Goal: Information Seeking & Learning: Find specific page/section

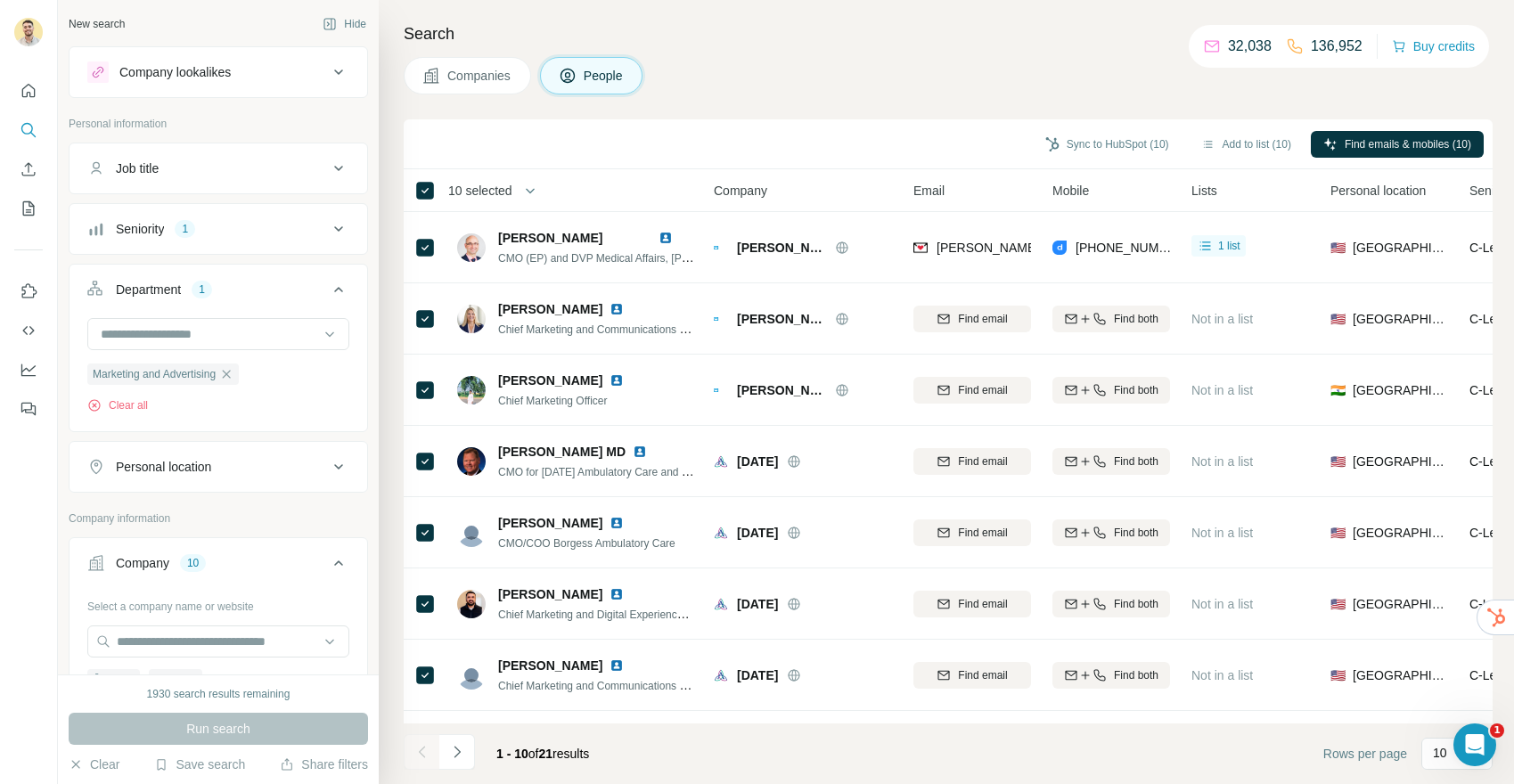
scroll to position [391, 0]
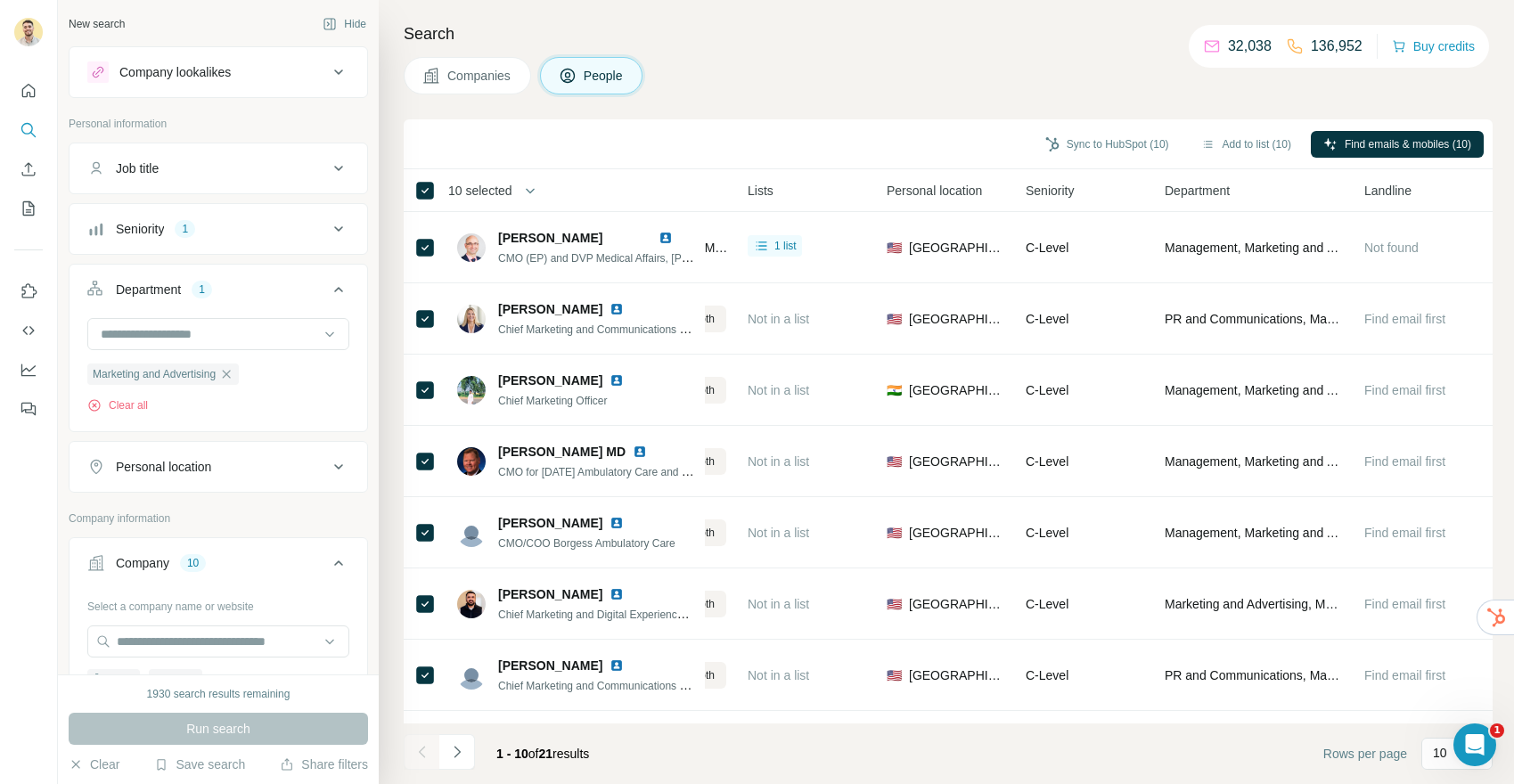
click at [392, 98] on div "Search Companies People Sync to HubSpot (10) Add to list (10) Find emails & mob…" at bounding box center [946, 392] width 1135 height 784
click at [233, 370] on icon "button" at bounding box center [226, 374] width 14 height 14
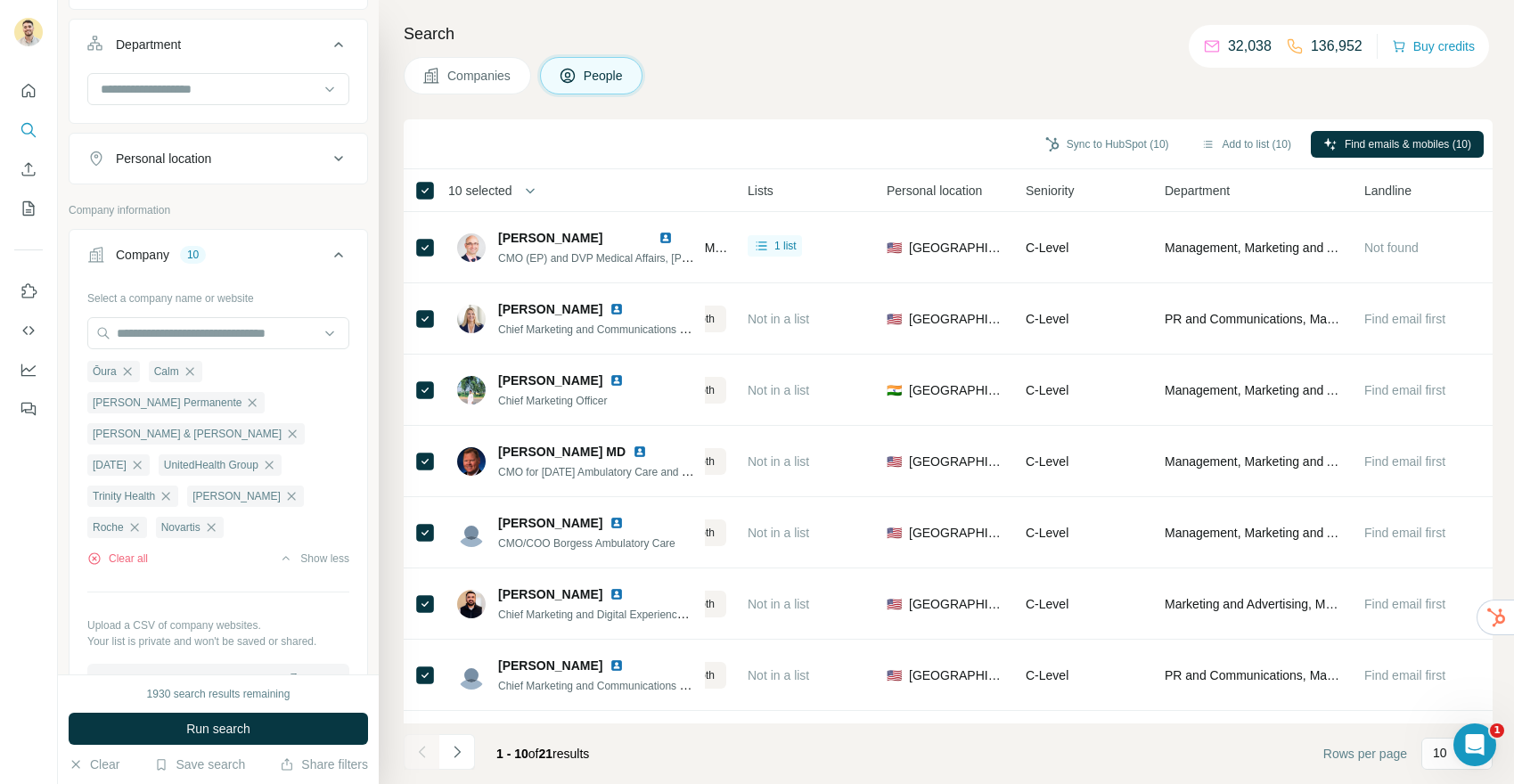
scroll to position [276, 0]
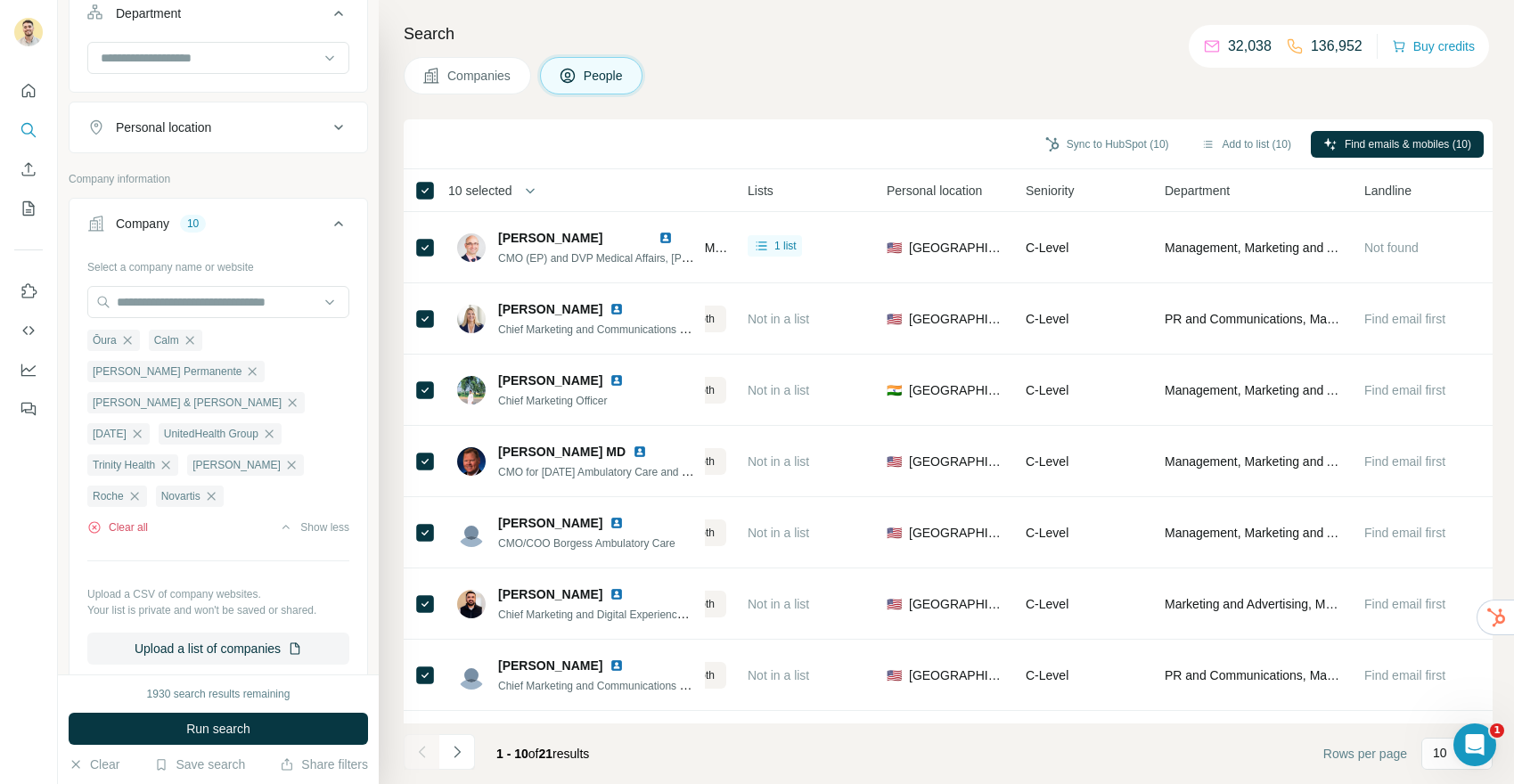
click at [129, 520] on button "Clear all" at bounding box center [118, 527] width 61 height 16
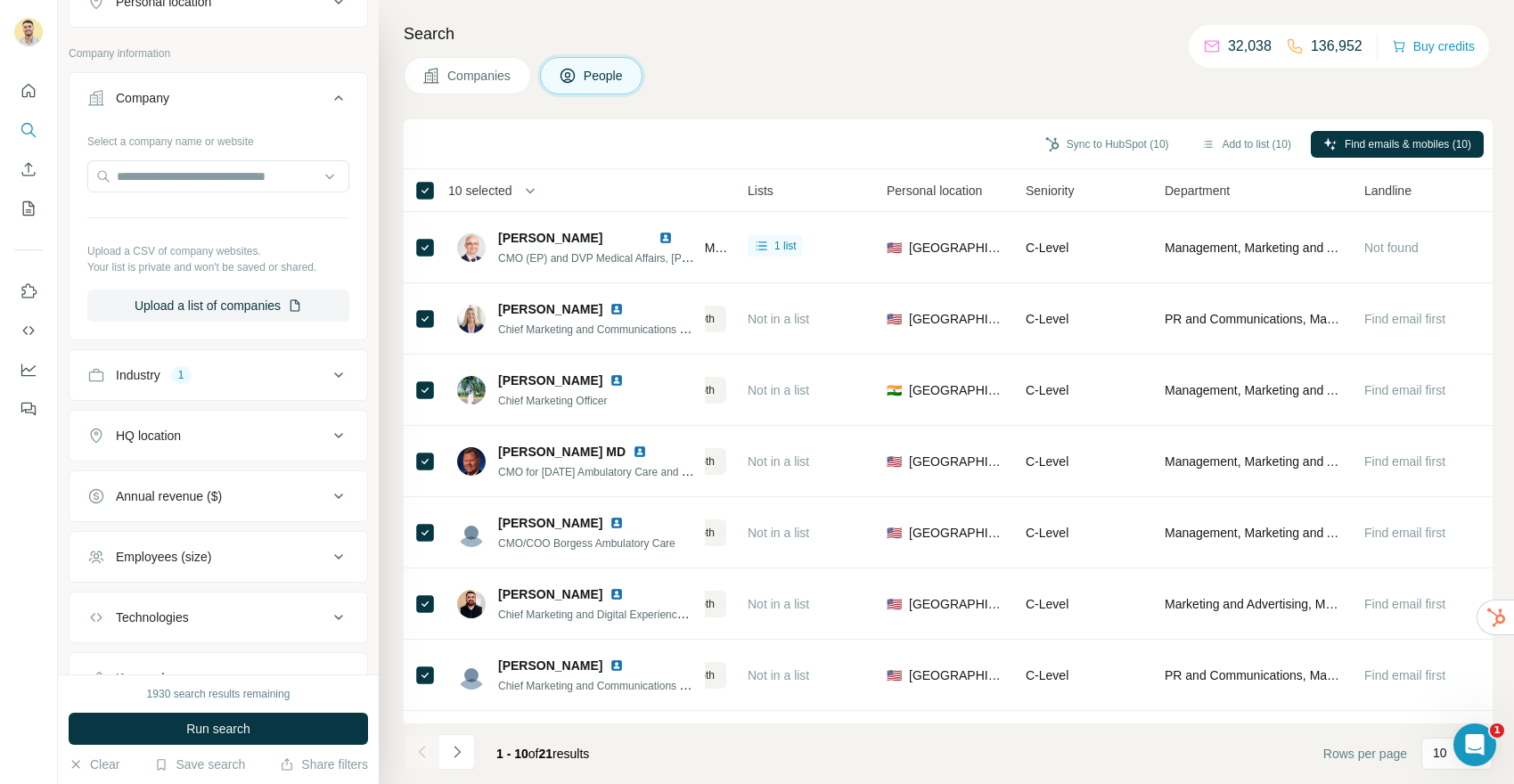
scroll to position [416, 0]
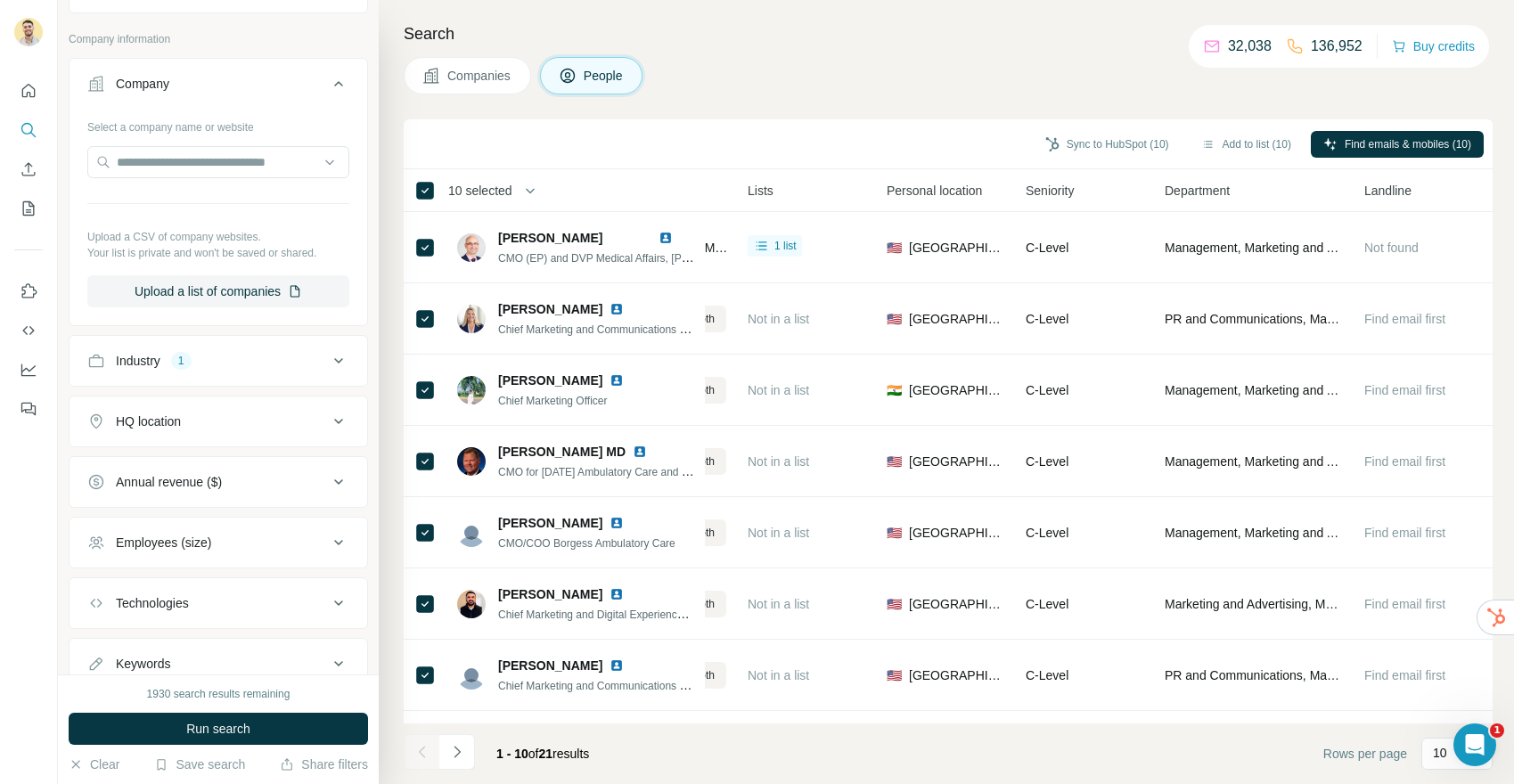
click at [239, 363] on div "Industry 1" at bounding box center [207, 361] width 240 height 17
click at [168, 445] on icon "button" at bounding box center [160, 446] width 14 height 14
click at [194, 473] on div "HQ location" at bounding box center [207, 474] width 240 height 17
click at [177, 508] on input "text" at bounding box center [219, 519] width 262 height 32
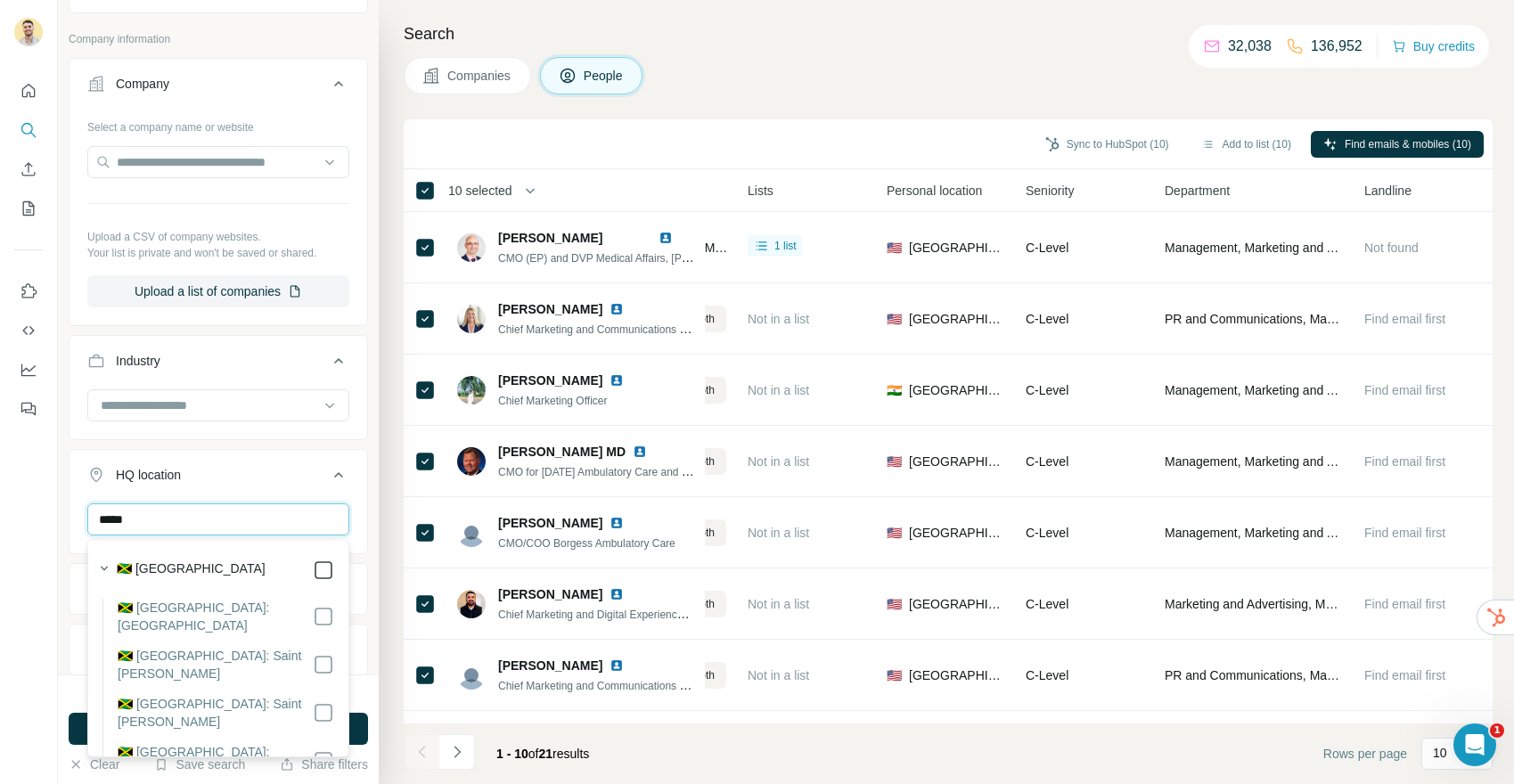
type input "*****"
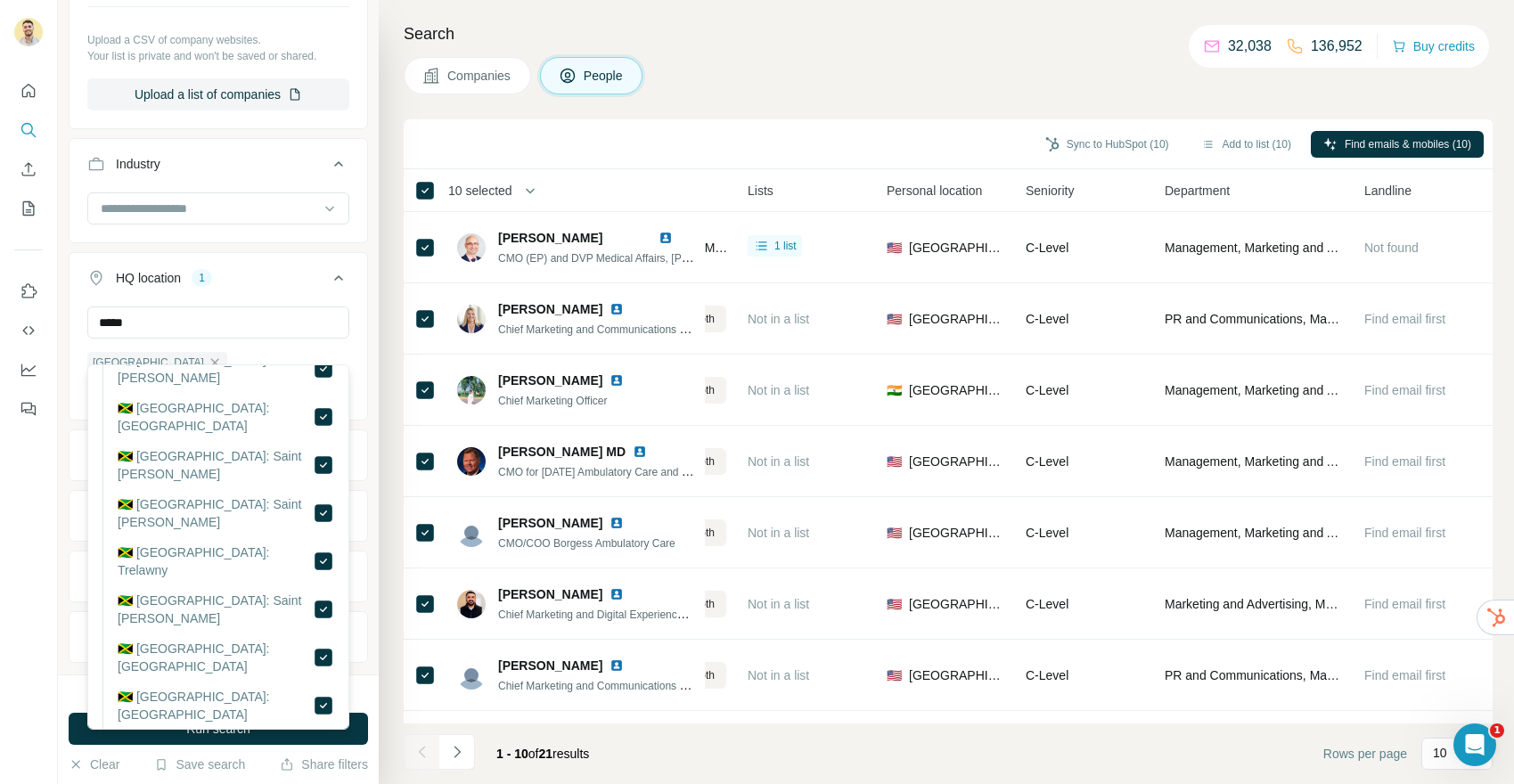
scroll to position [652, 0]
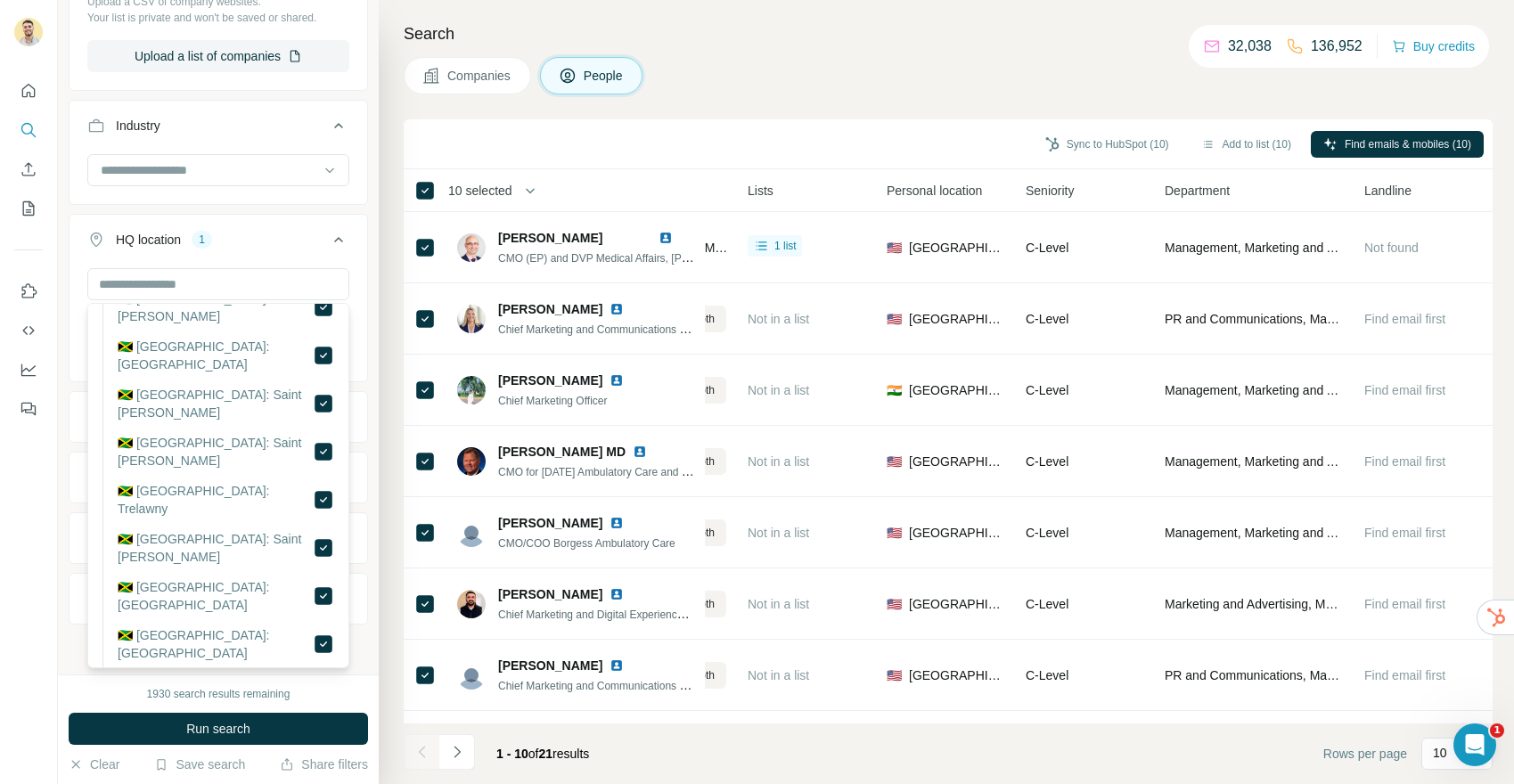
click at [289, 736] on button "Run search" at bounding box center [218, 728] width 299 height 32
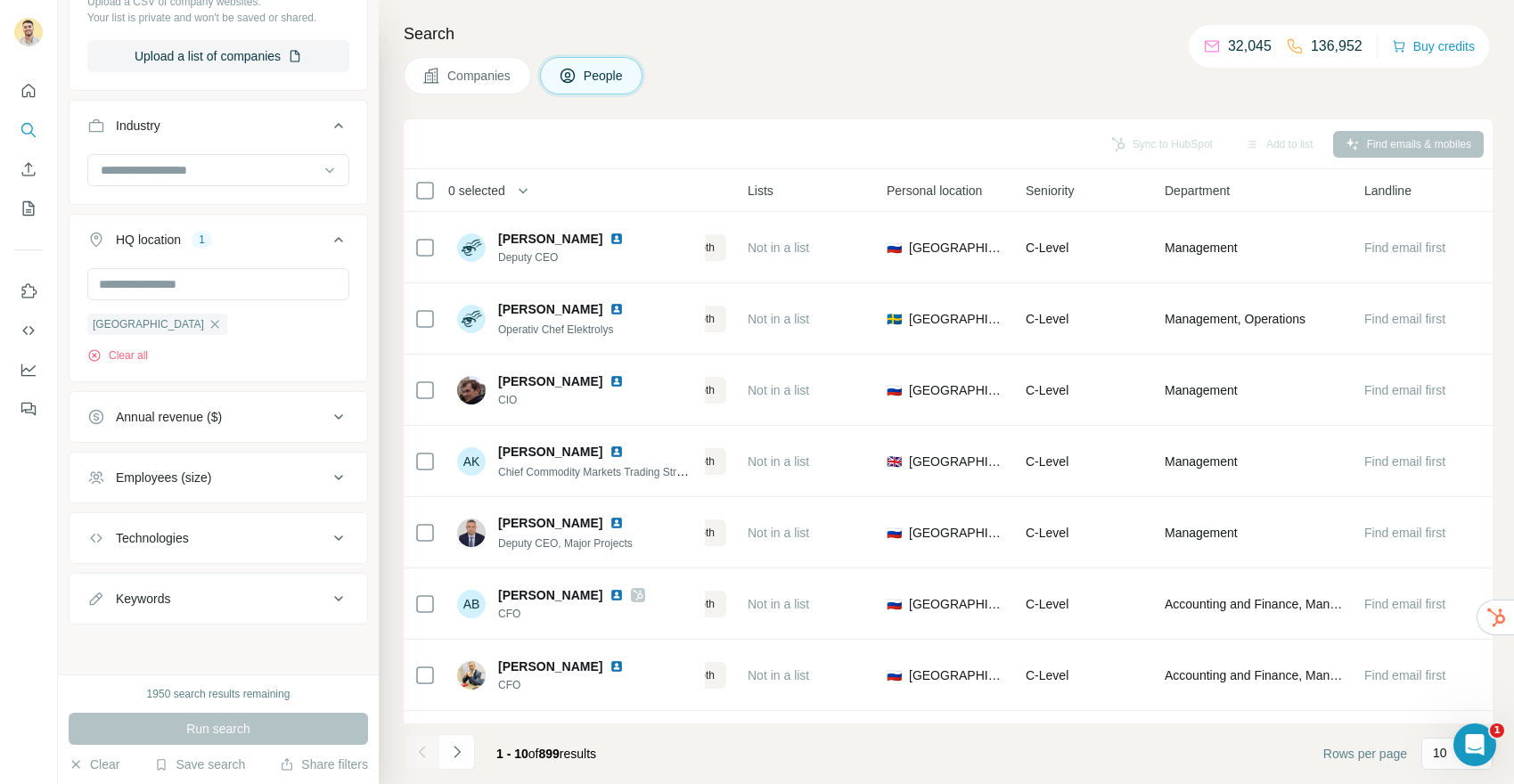
click at [491, 88] on button "Companies" at bounding box center [467, 75] width 127 height 38
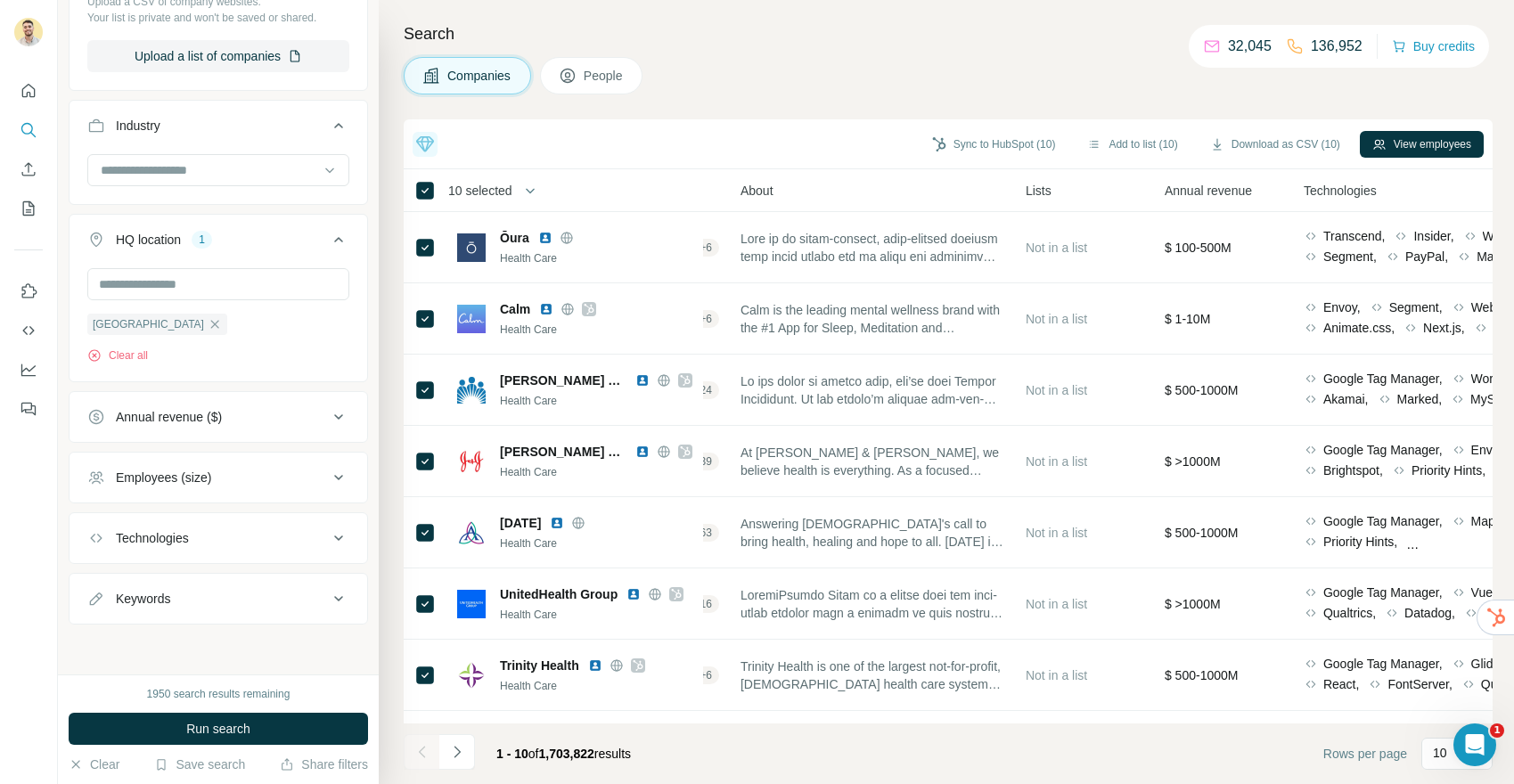
scroll to position [321, 0]
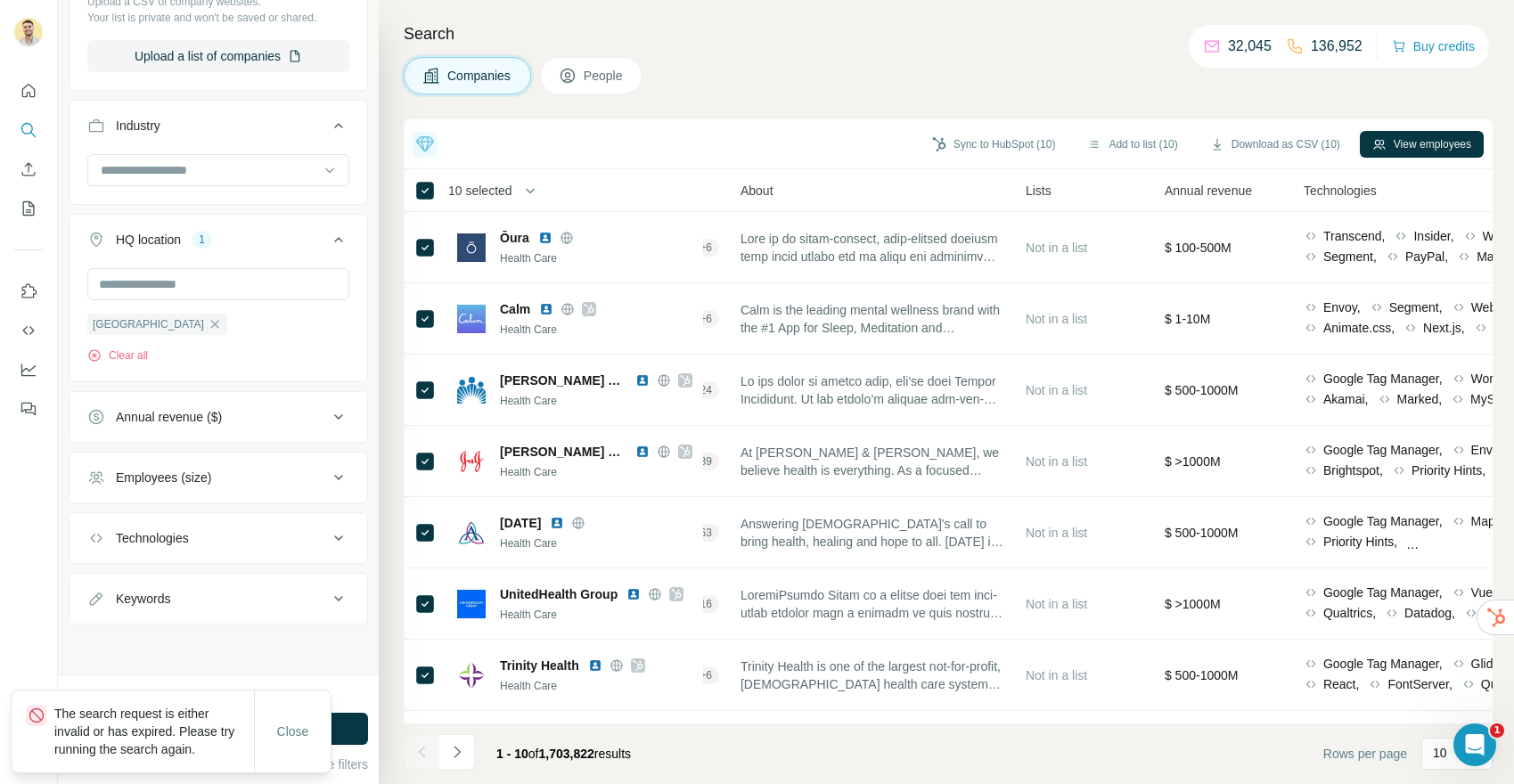
click at [291, 714] on div "Close" at bounding box center [292, 731] width 76 height 36
click at [291, 724] on span "Close" at bounding box center [292, 731] width 32 height 17
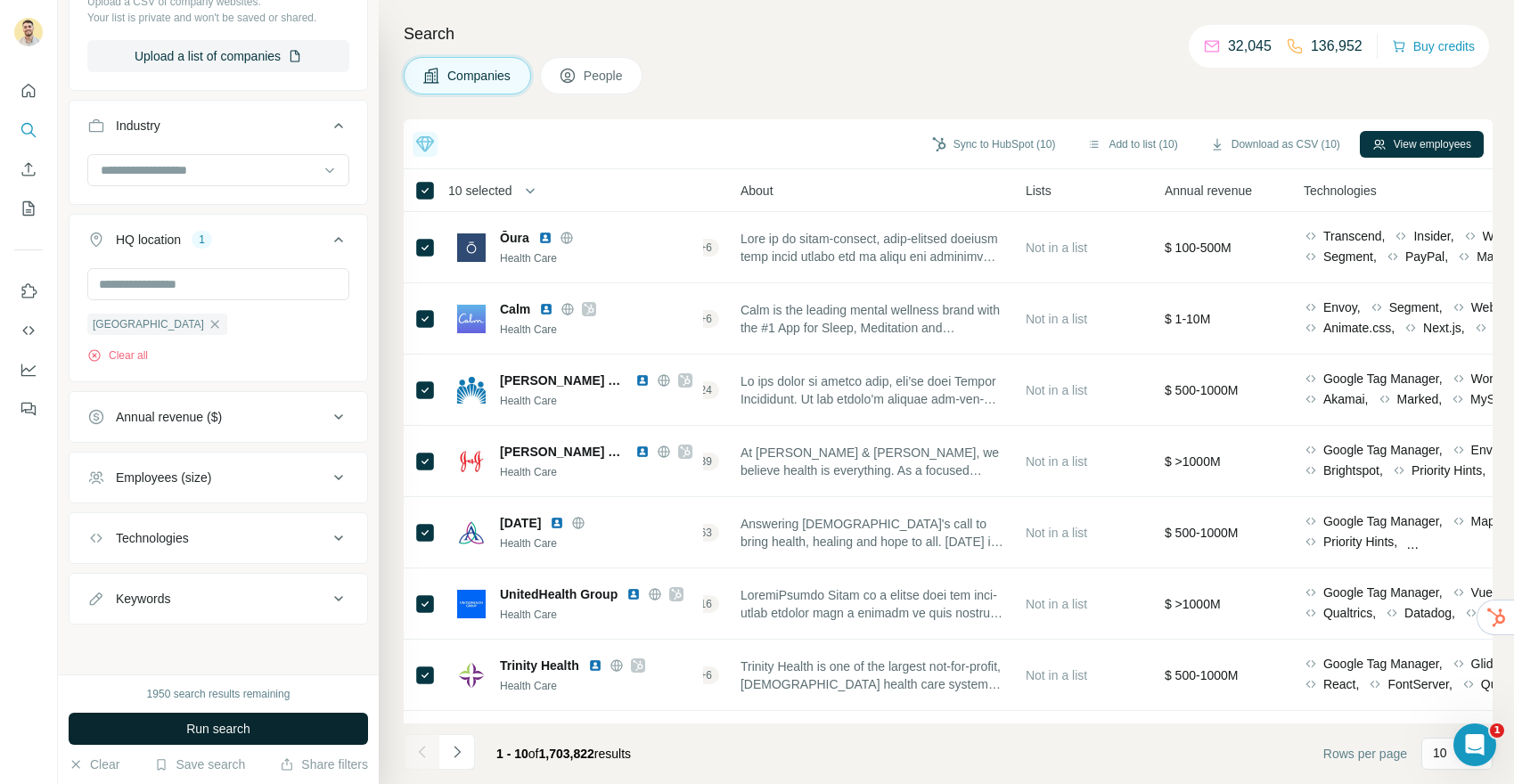
click at [287, 730] on button "Run search" at bounding box center [218, 728] width 299 height 32
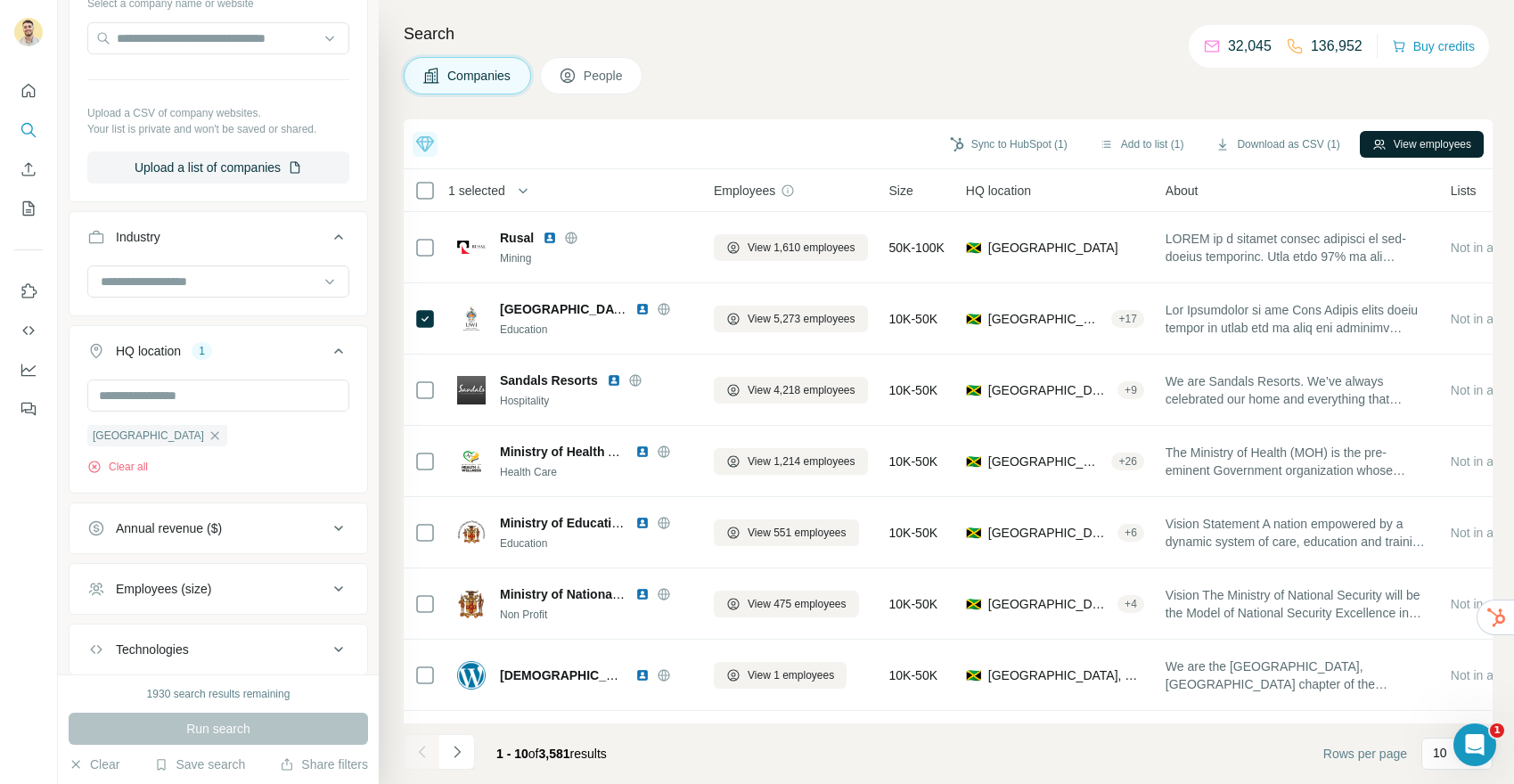
click at [1451, 147] on button "View employees" at bounding box center [1421, 145] width 123 height 27
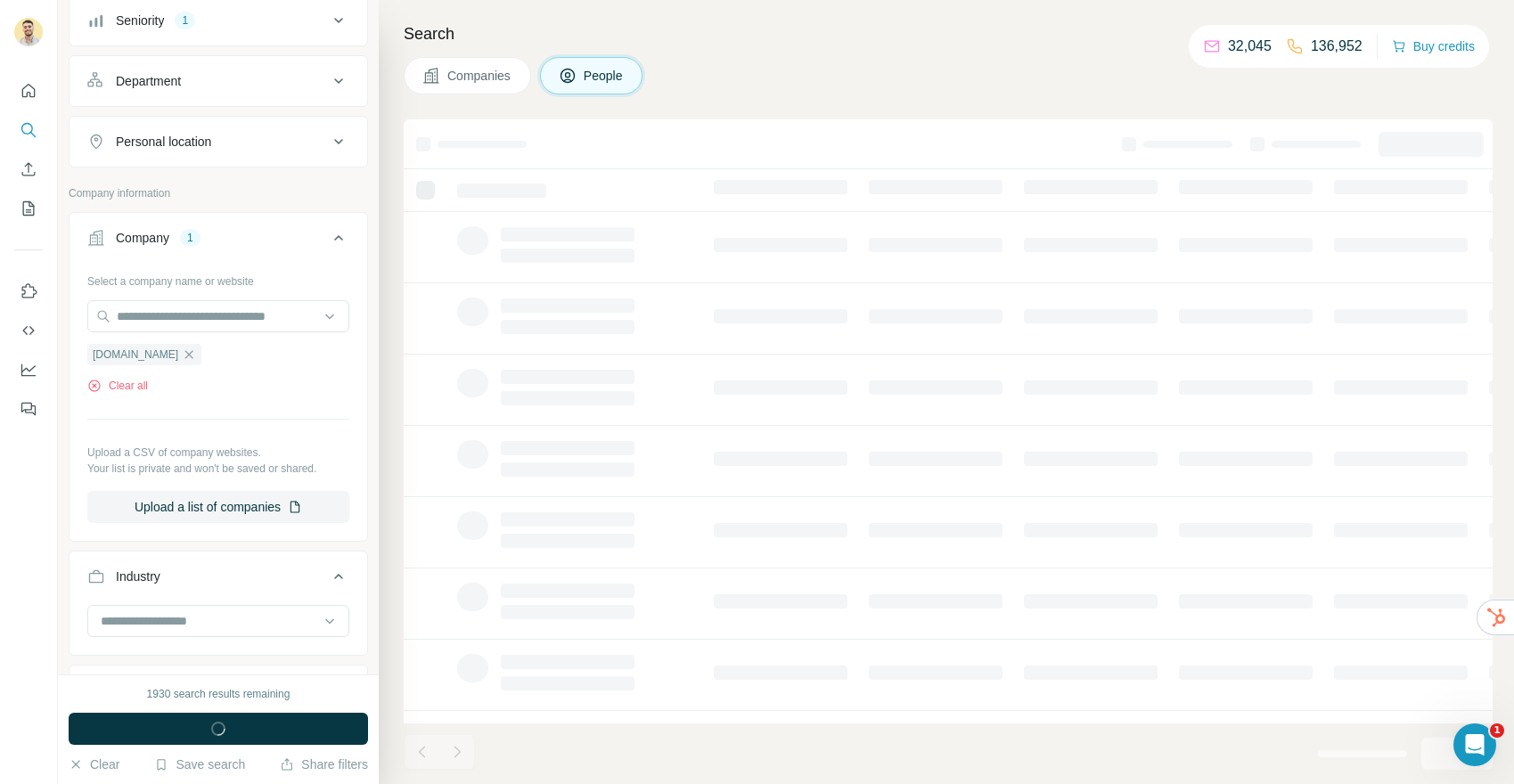
scroll to position [486, 0]
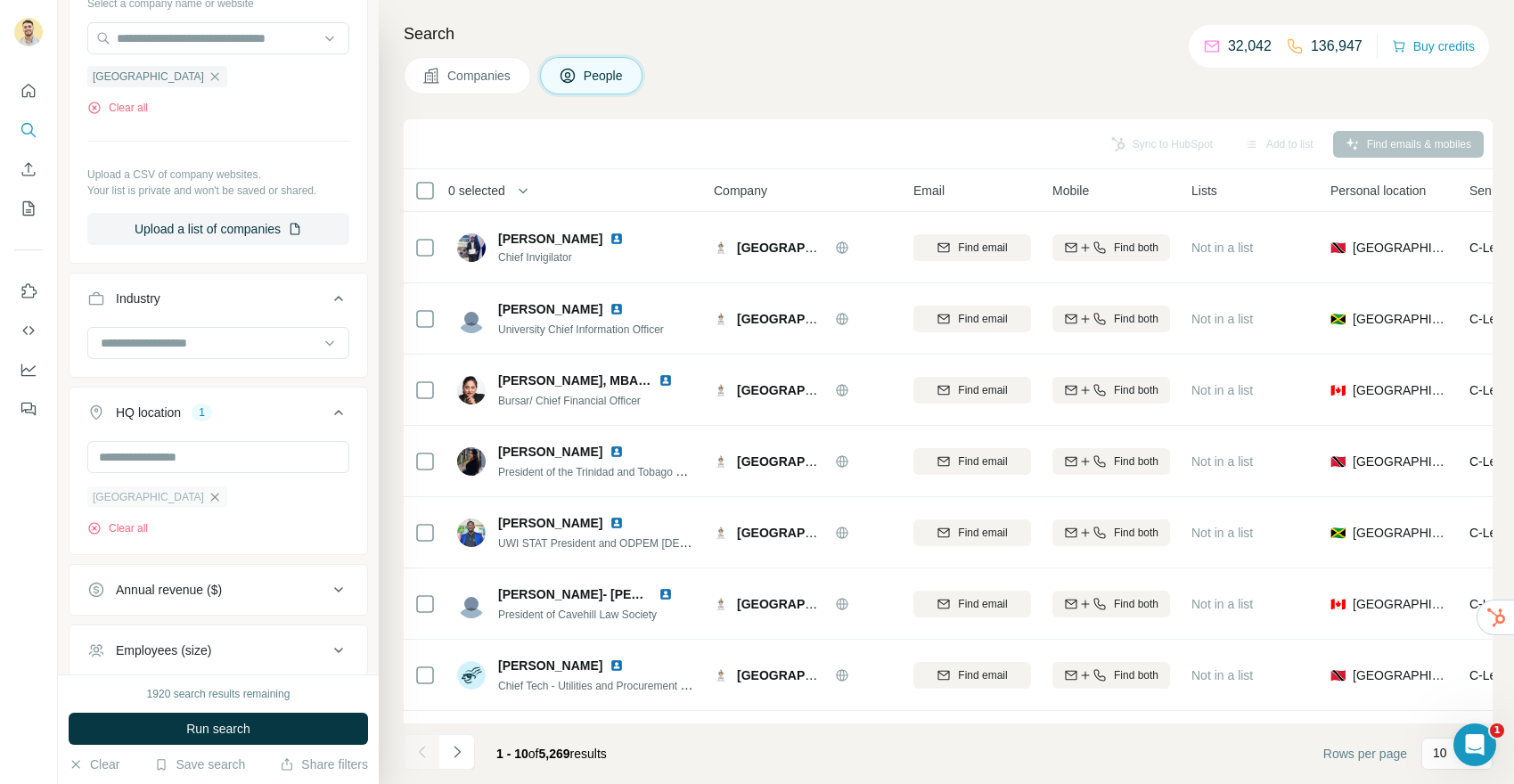
click at [207, 496] on icon "button" at bounding box center [214, 497] width 14 height 14
click at [147, 467] on input "text" at bounding box center [219, 456] width 262 height 32
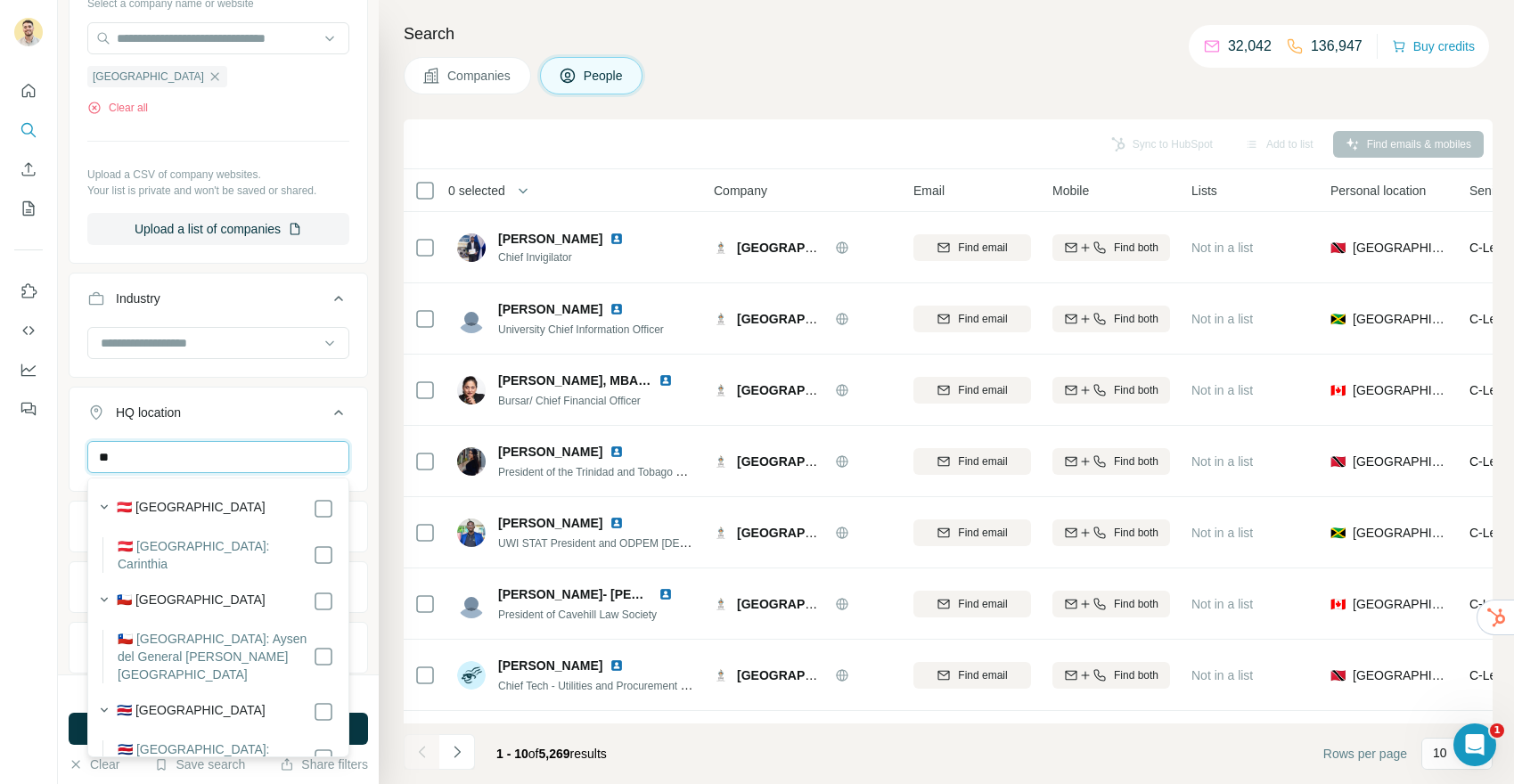
type input "*"
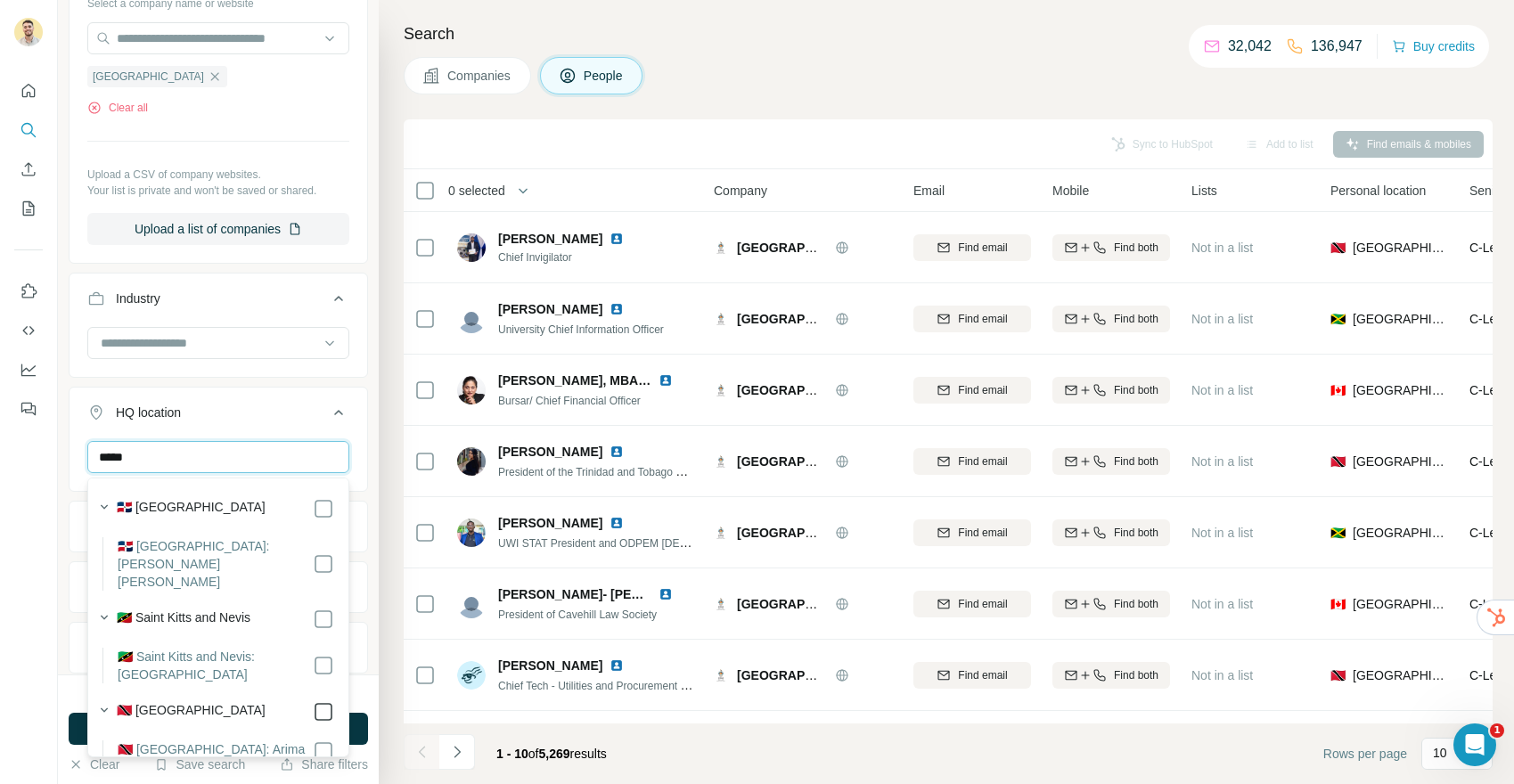
type input "*****"
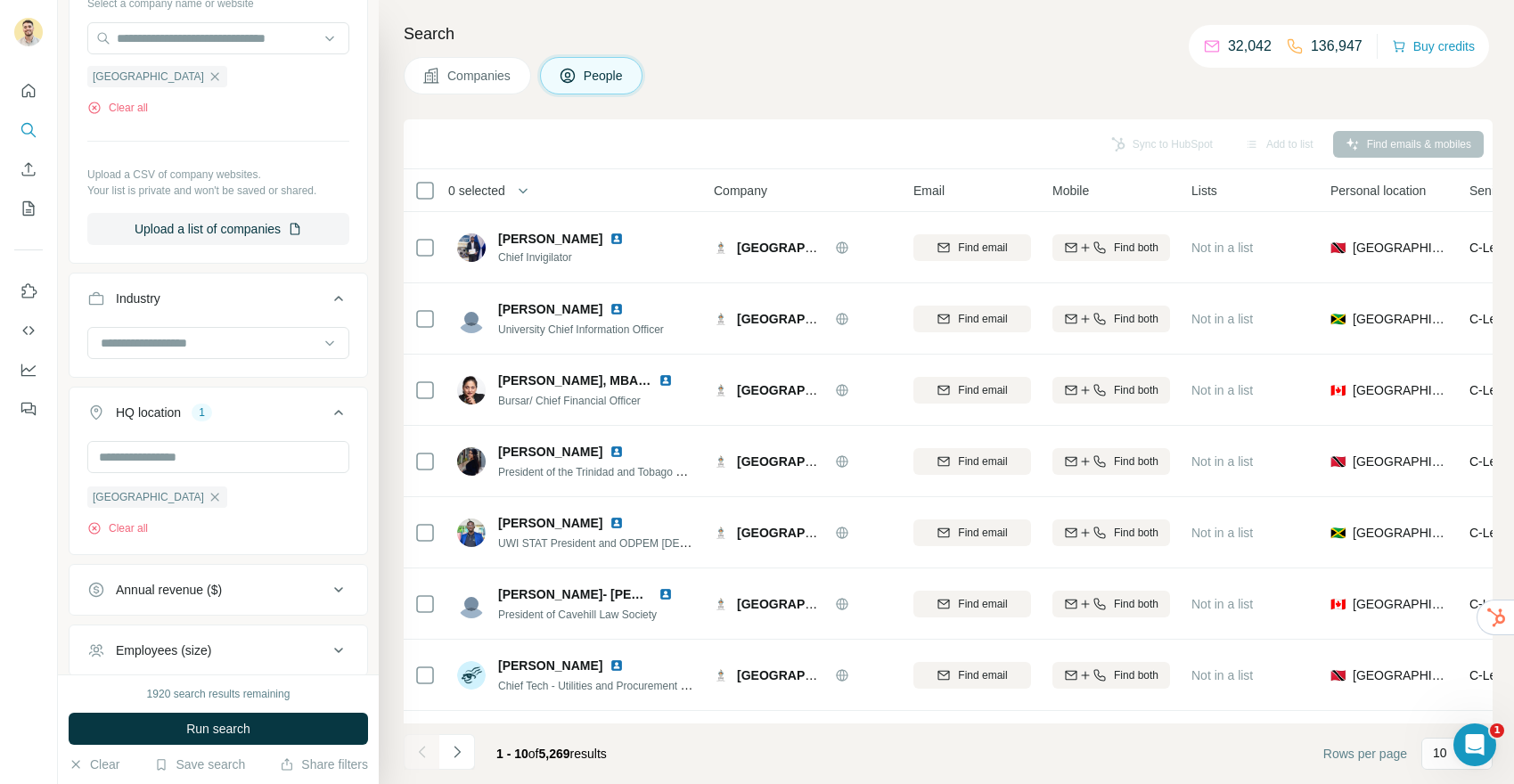
click at [367, 643] on div "New search Hide Company lookalikes Personal information Job title Seniority 1 D…" at bounding box center [218, 337] width 321 height 674
click at [285, 741] on button "Run search" at bounding box center [218, 728] width 299 height 32
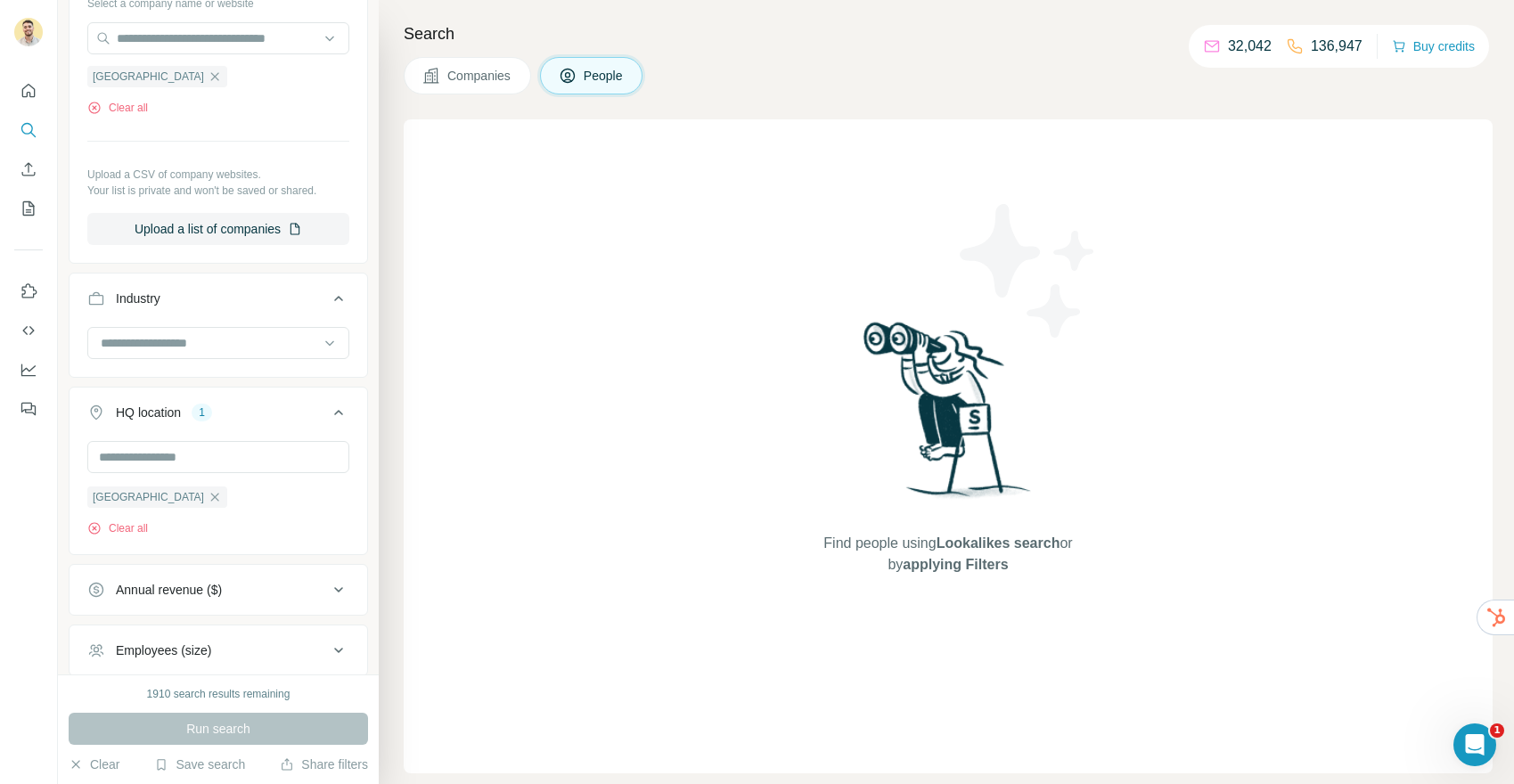
drag, startPoint x: 462, startPoint y: 76, endPoint x: 459, endPoint y: 86, distance: 10.4
click at [462, 76] on span "Companies" at bounding box center [479, 75] width 65 height 17
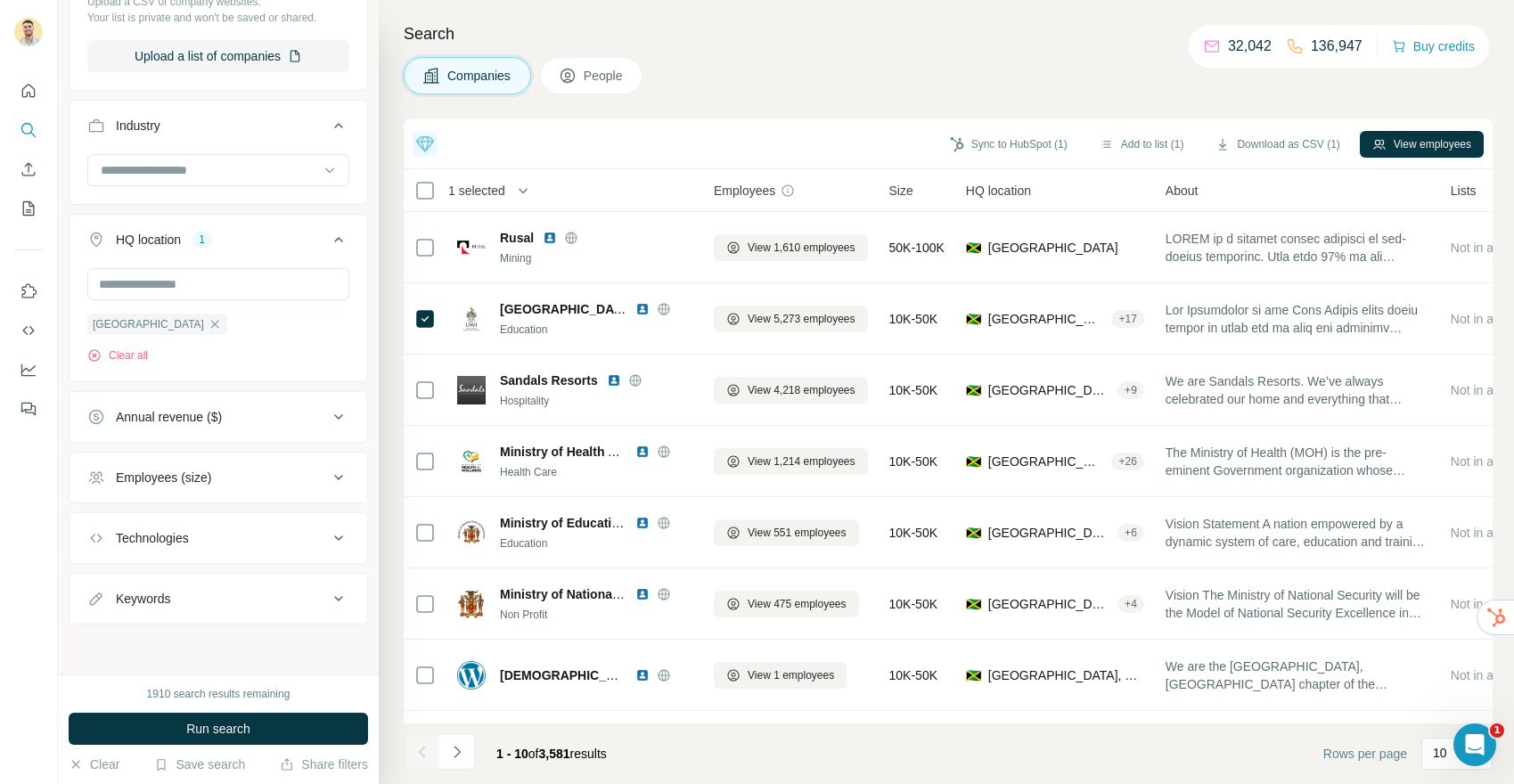
scroll to position [208, 0]
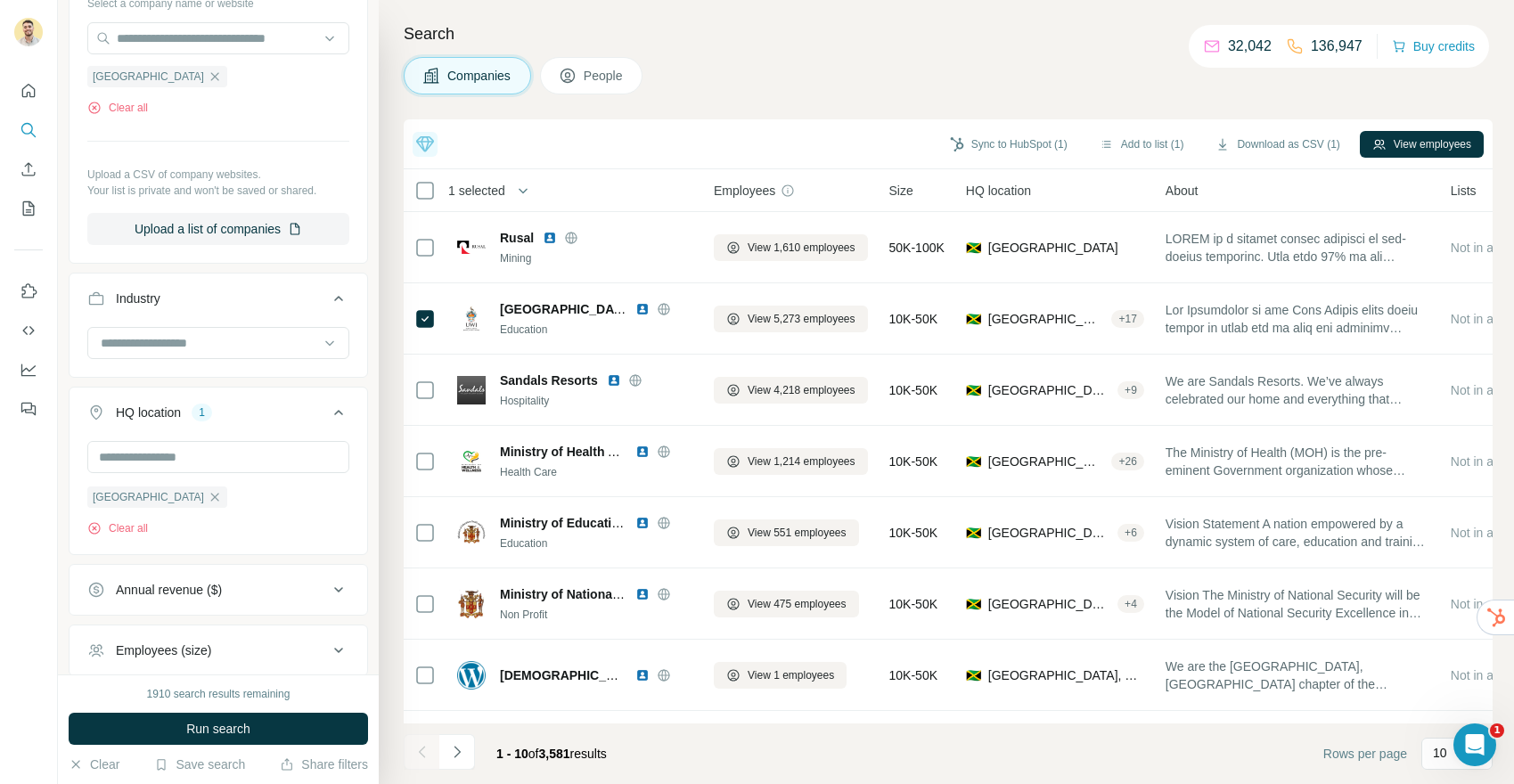
click at [259, 721] on button "Run search" at bounding box center [218, 728] width 299 height 32
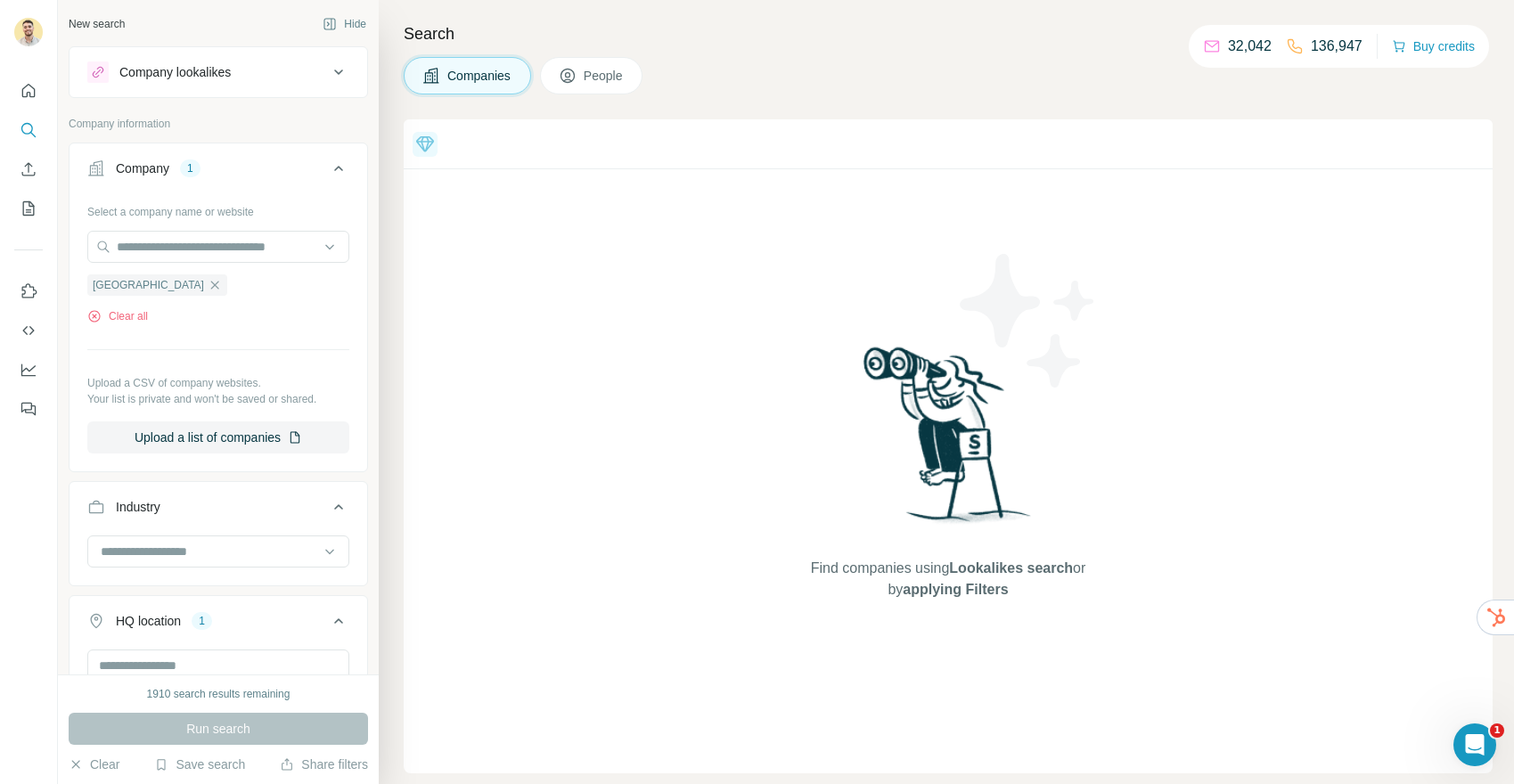
click at [222, 285] on icon "button" at bounding box center [214, 284] width 14 height 14
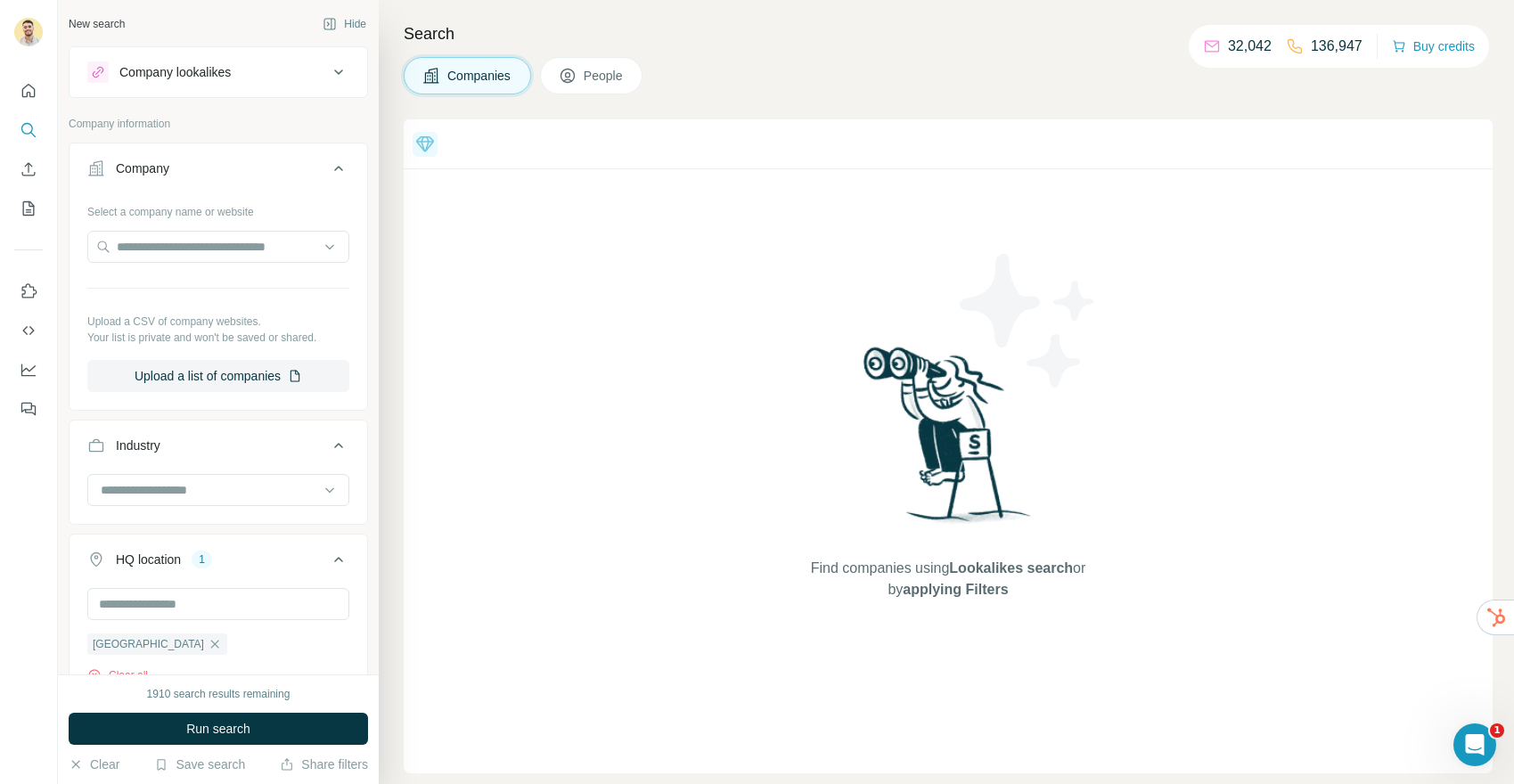
click at [230, 720] on span "Run search" at bounding box center [218, 728] width 65 height 17
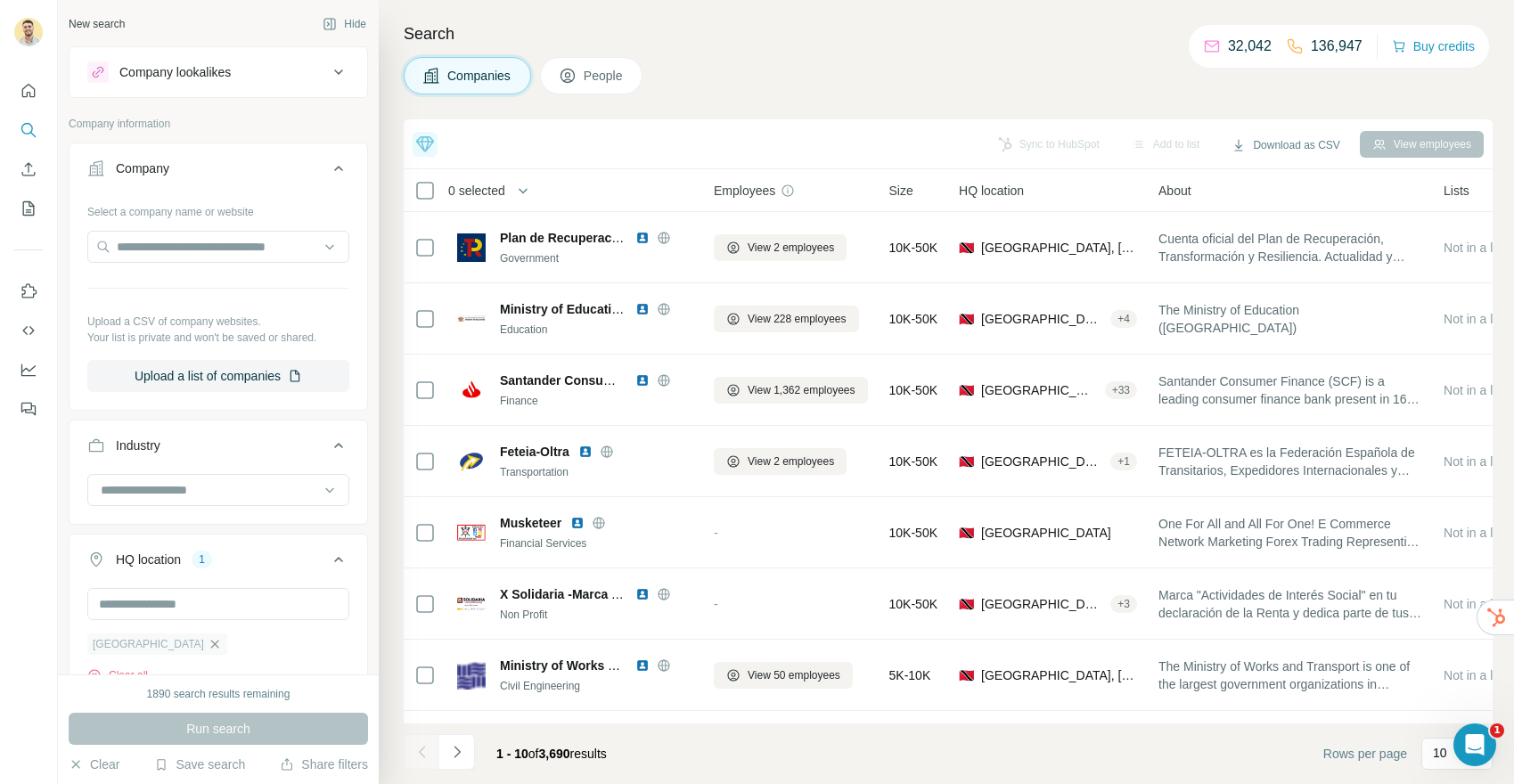
click at [211, 643] on icon "button" at bounding box center [215, 643] width 8 height 8
click at [171, 610] on input "text" at bounding box center [219, 604] width 262 height 32
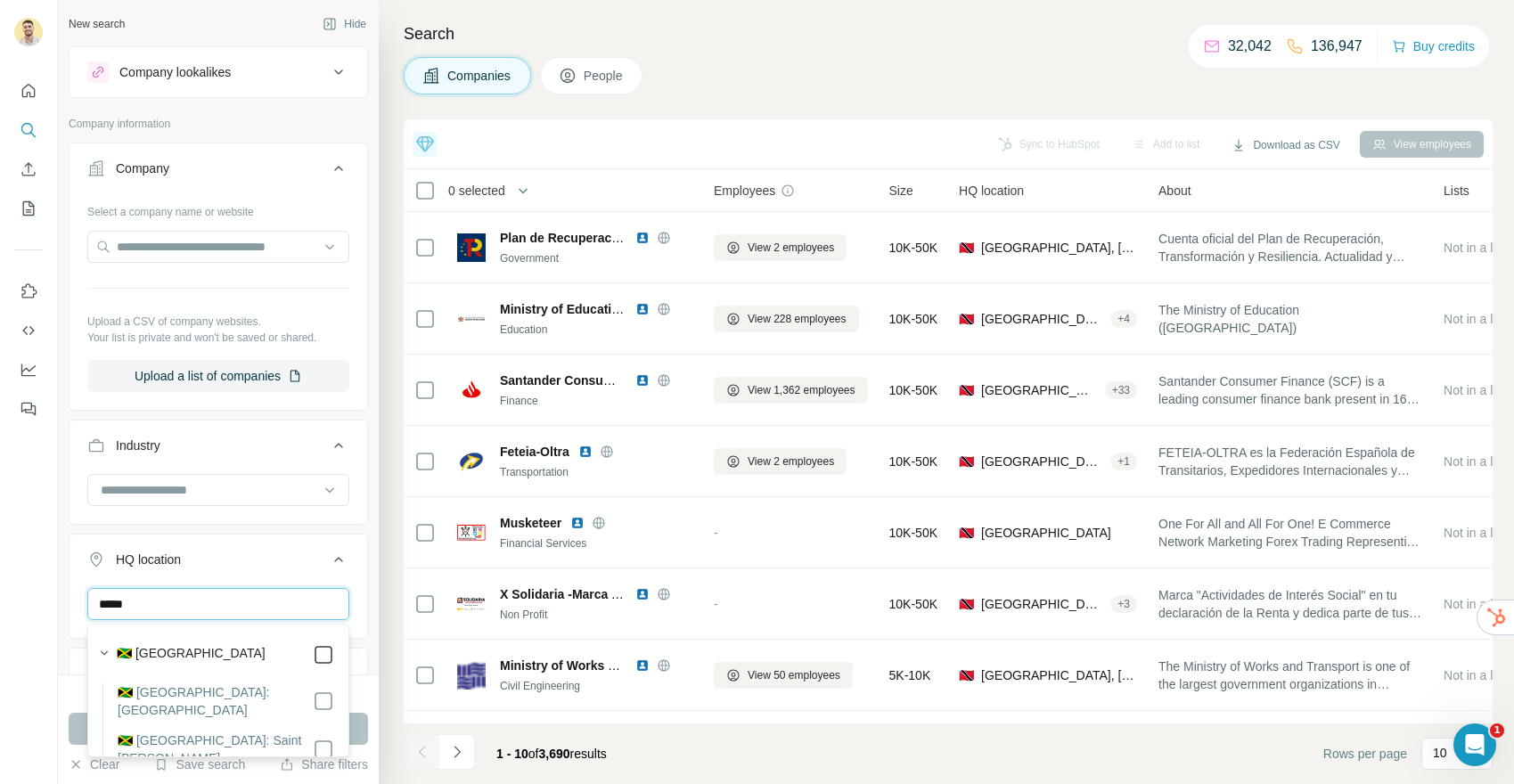
type input "*****"
click at [366, 694] on div "1890 search results remaining" at bounding box center [218, 693] width 299 height 16
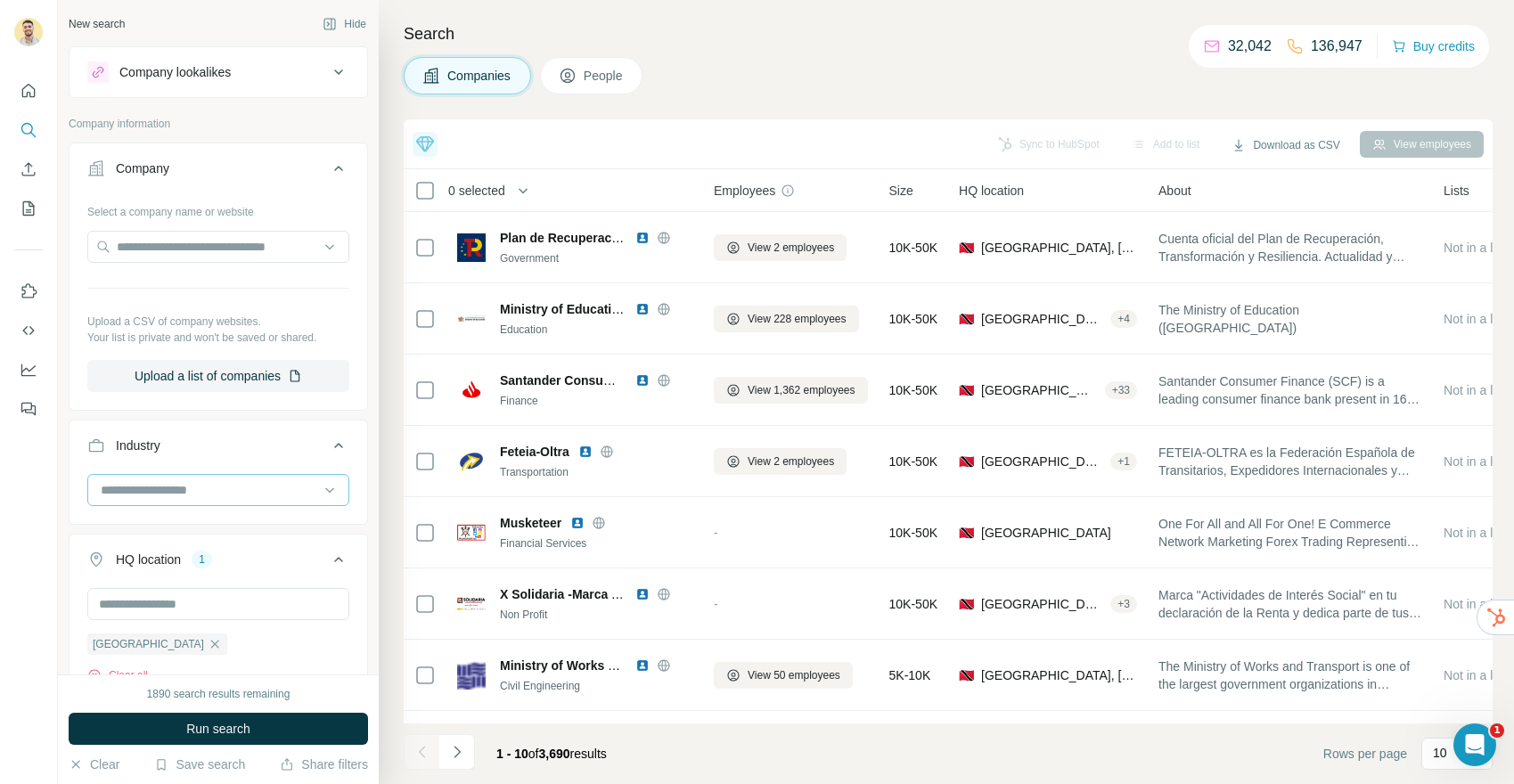
click at [198, 482] on input at bounding box center [209, 490] width 220 height 19
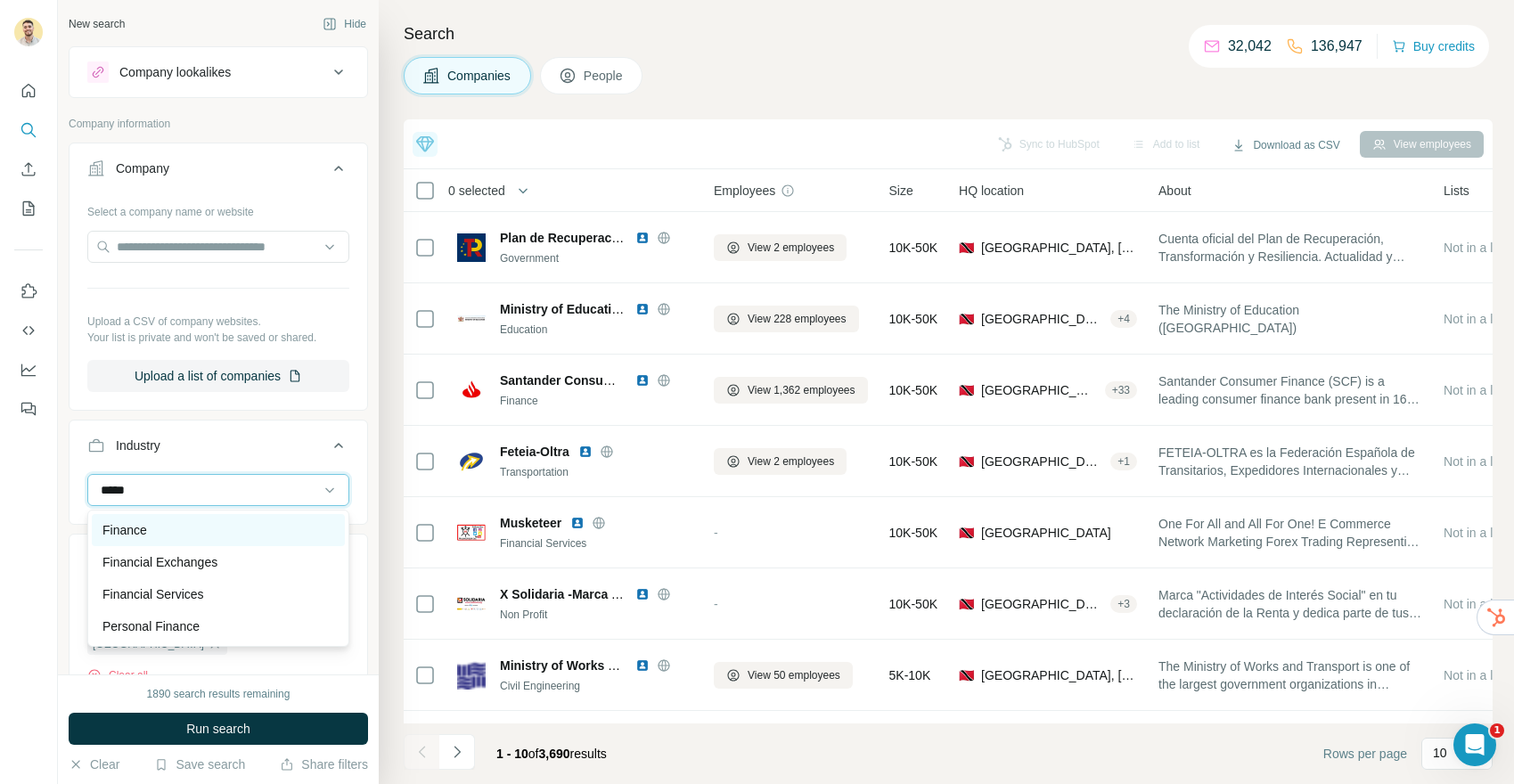
type input "*****"
click at [188, 528] on div "Finance" at bounding box center [218, 529] width 231 height 17
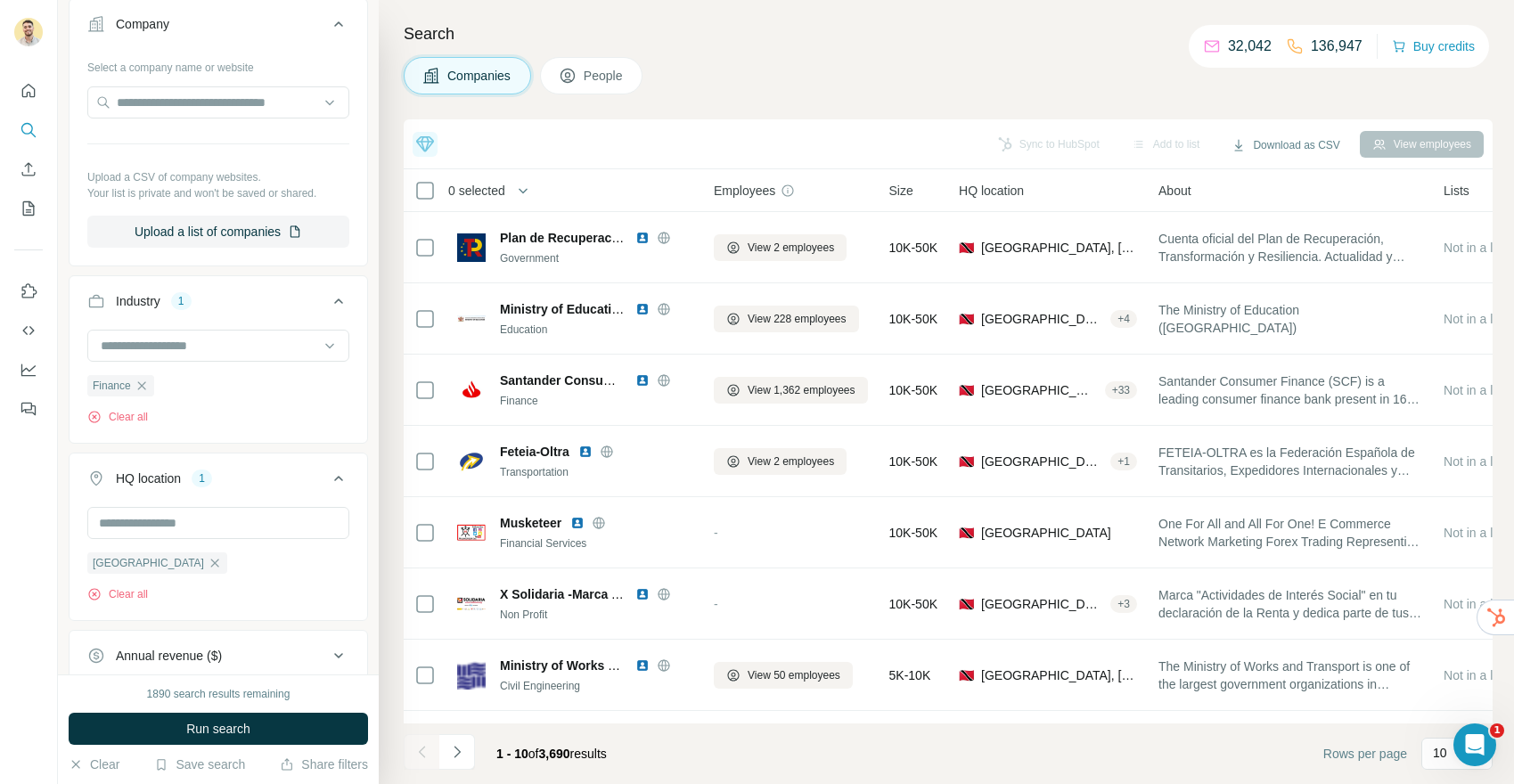
scroll to position [164, 0]
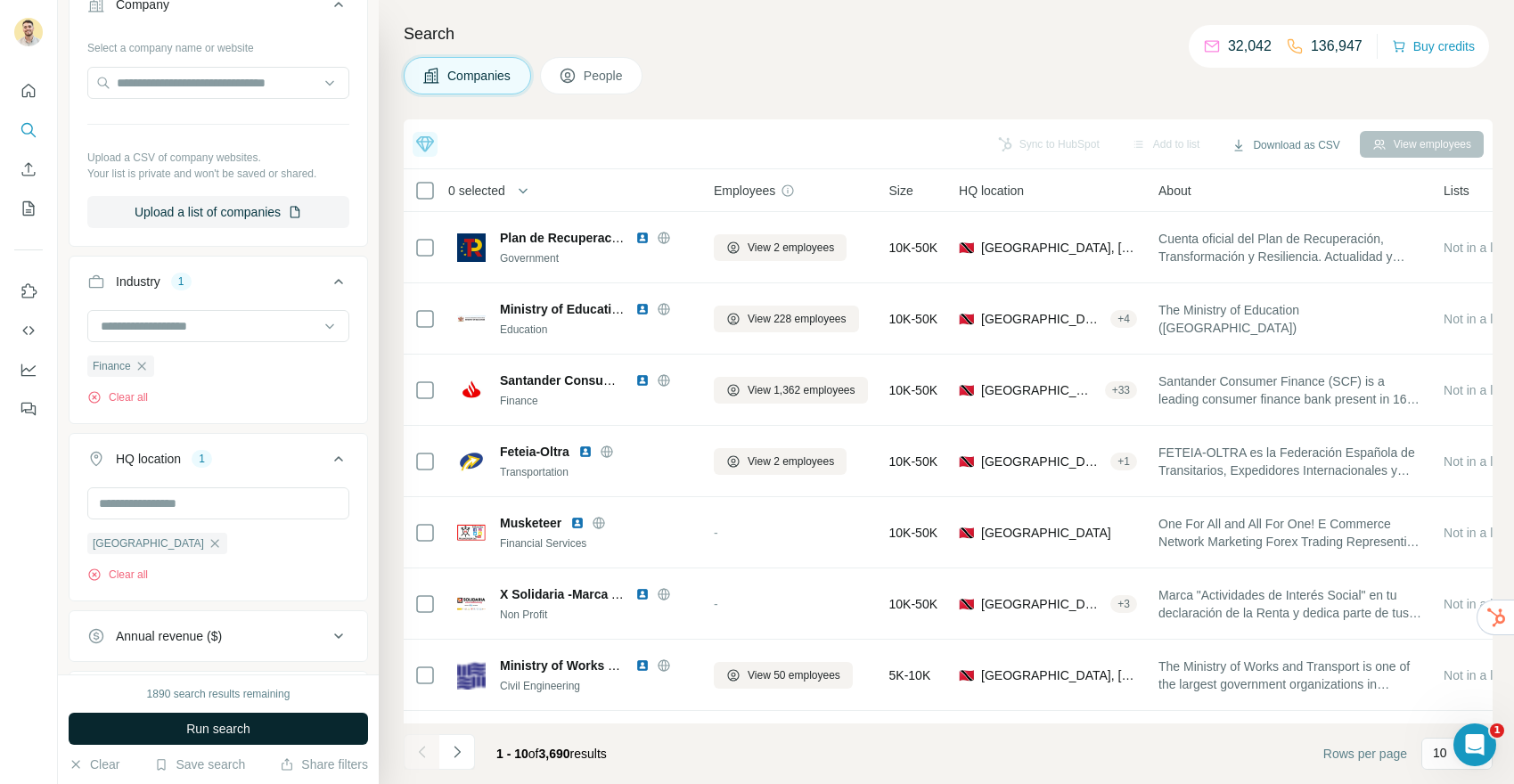
click at [197, 728] on span "Run search" at bounding box center [218, 728] width 65 height 17
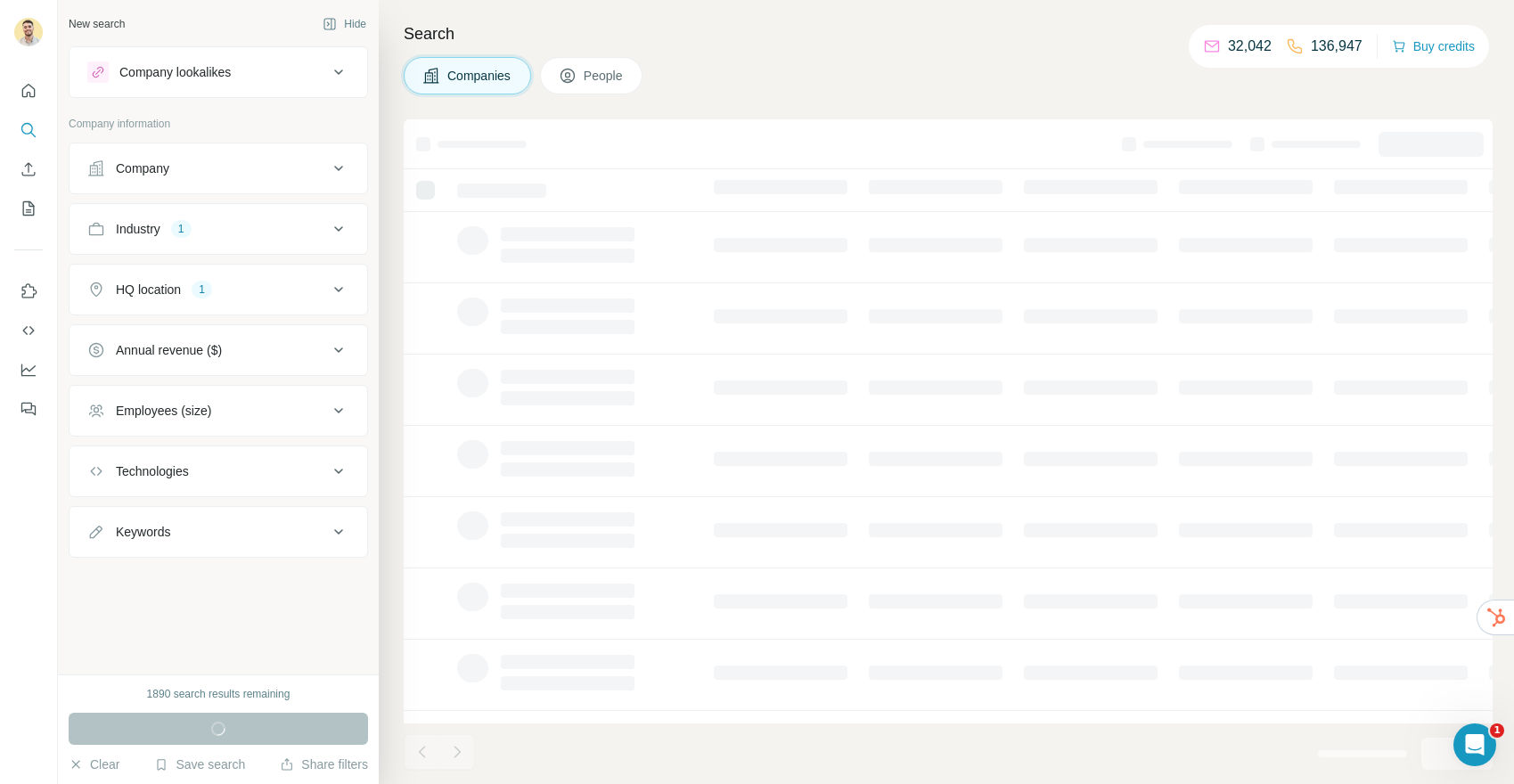
click at [237, 283] on div "HQ location 1" at bounding box center [207, 289] width 240 height 17
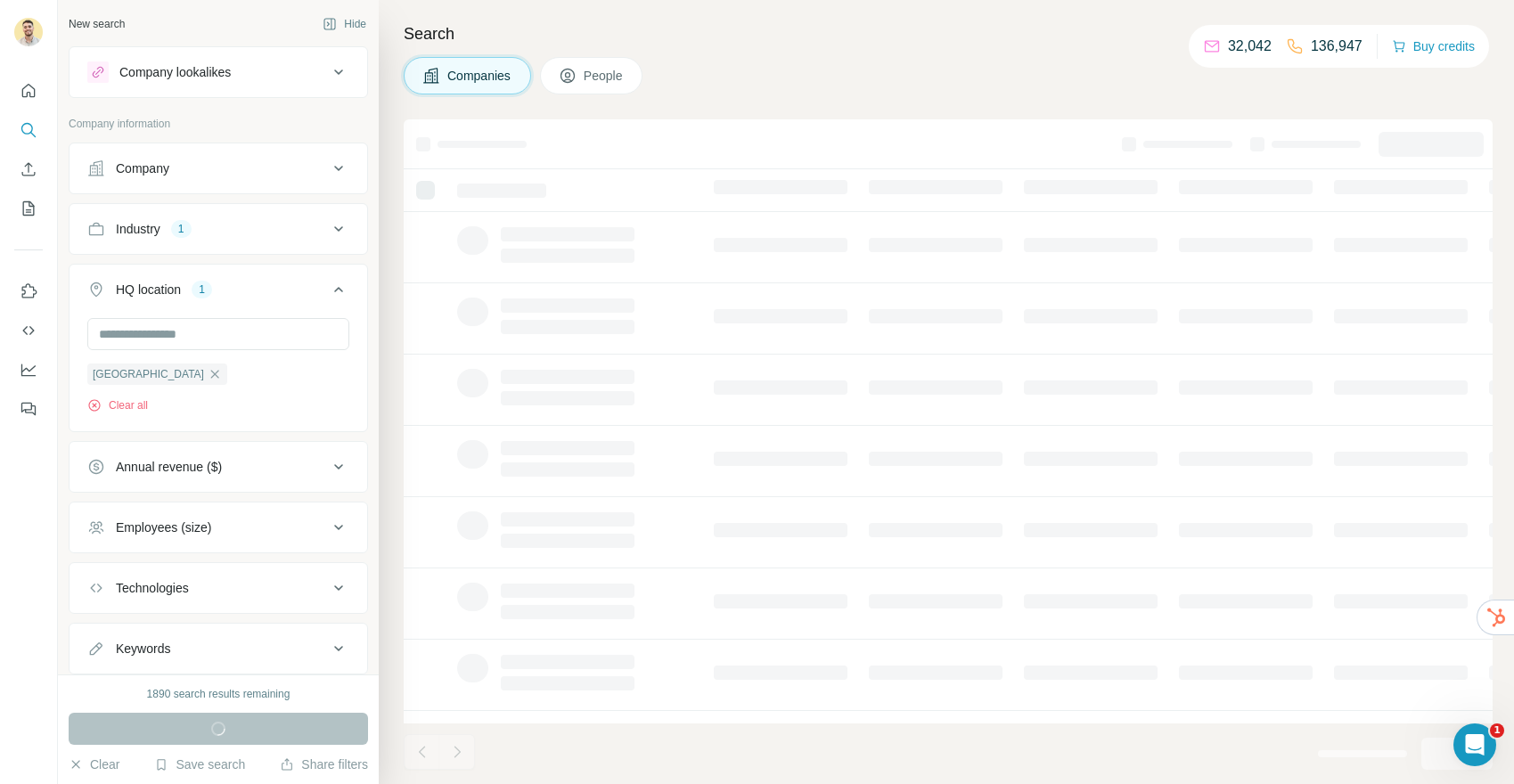
drag, startPoint x: 224, startPoint y: 252, endPoint x: 223, endPoint y: 263, distance: 11.0
click at [224, 252] on div "Industry 1" at bounding box center [218, 230] width 299 height 52
click at [221, 241] on button "Industry 1" at bounding box center [218, 229] width 298 height 42
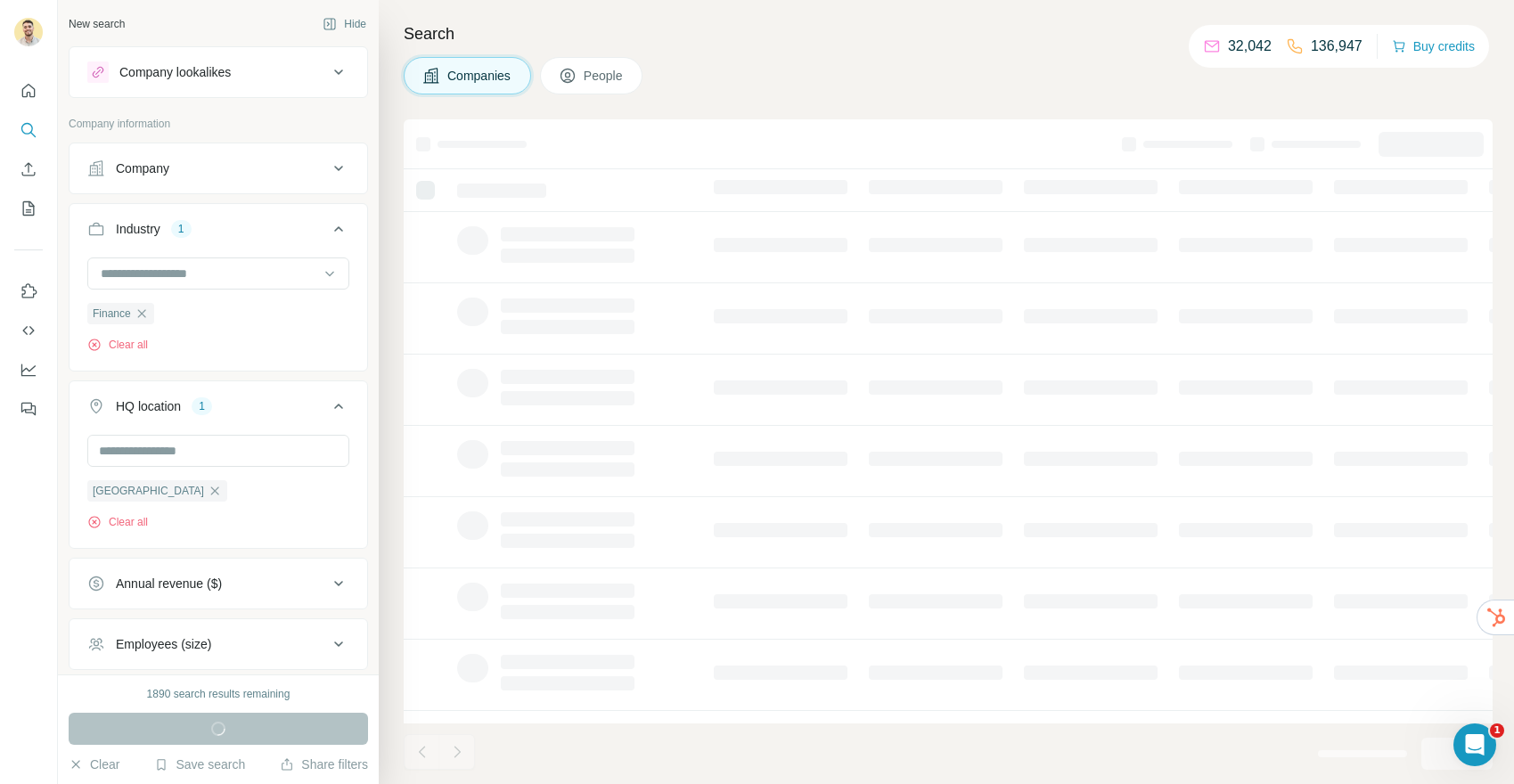
click at [386, 661] on div "Search Companies People" at bounding box center [946, 392] width 1135 height 784
